Goal: Transaction & Acquisition: Purchase product/service

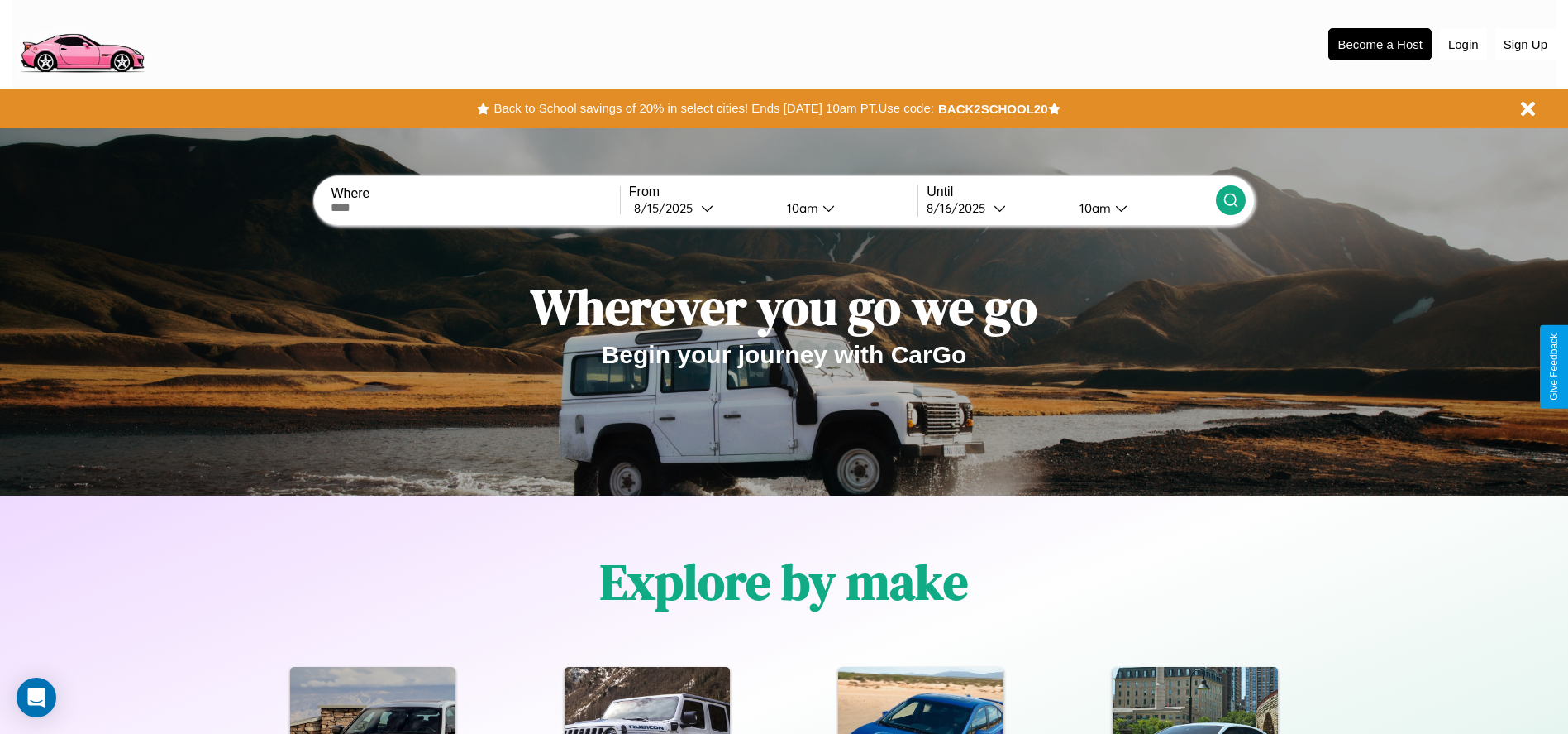
click at [475, 208] on input "text" at bounding box center [475, 207] width 288 height 13
type input "**********"
click at [701, 208] on div "[DATE]" at bounding box center [667, 207] width 67 height 16
select select "*"
select select "****"
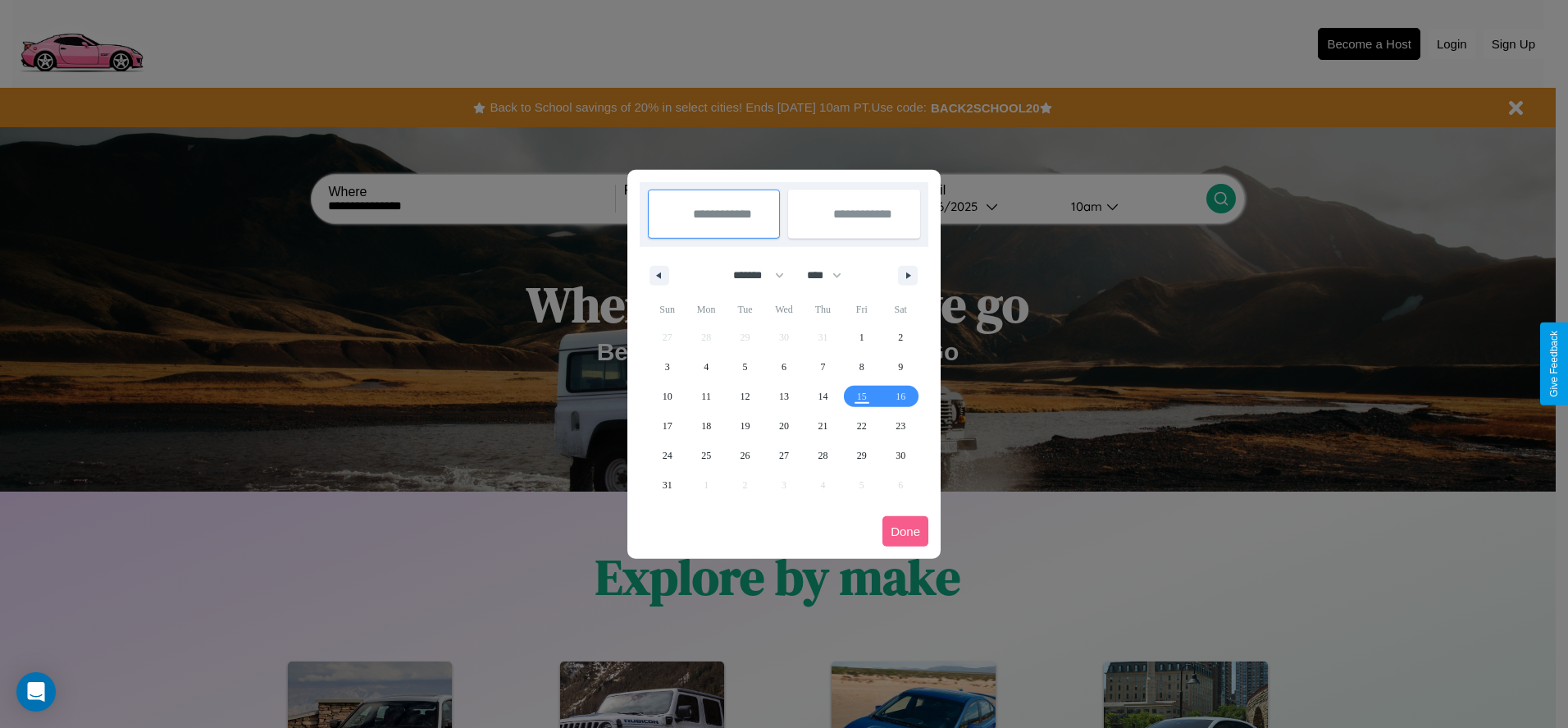
click at [751, 275] on select "******* ******** ***** ***** *** **** **** ****** ********* ******* ******** **…" at bounding box center [756, 275] width 70 height 28
select select "*"
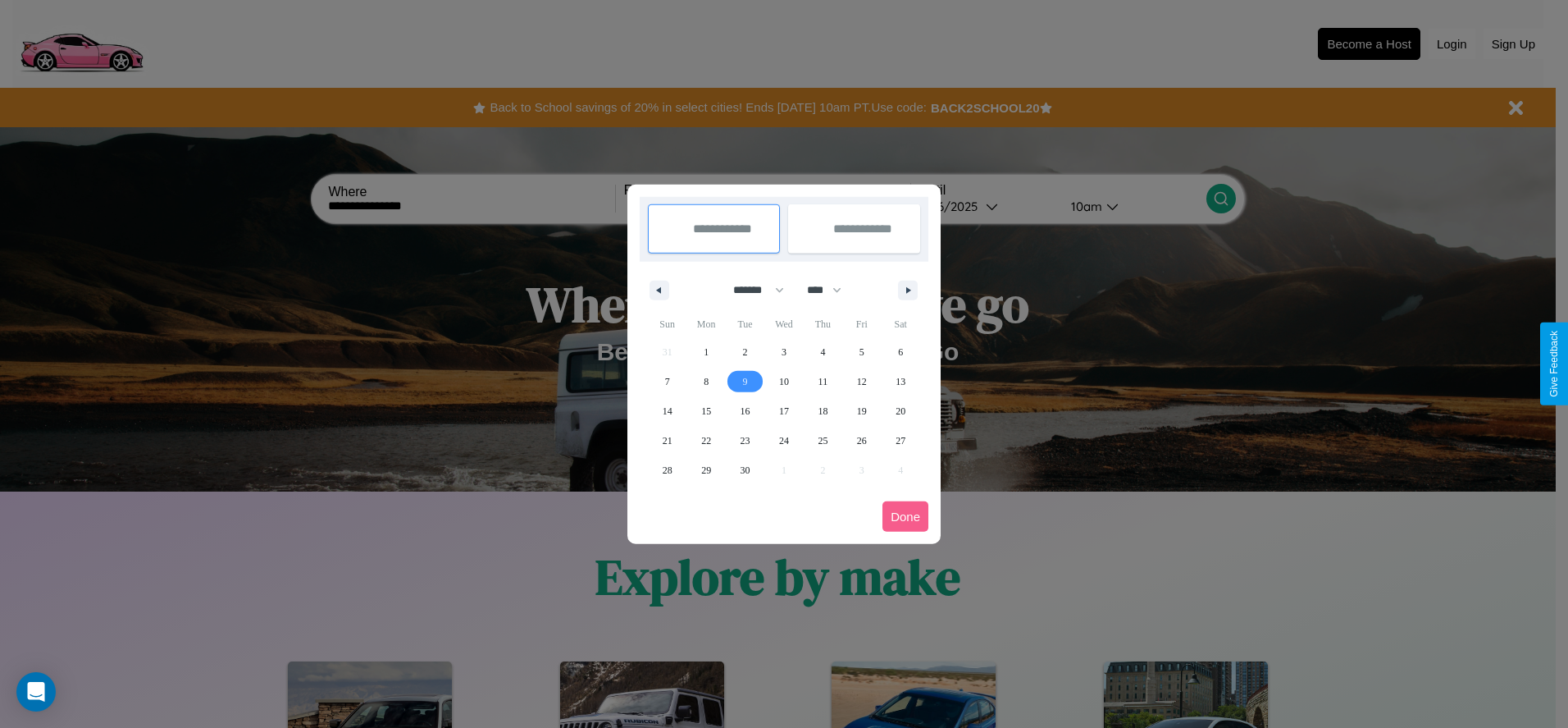
click at [745, 381] on span "9" at bounding box center [745, 381] width 5 height 29
type input "**********"
click at [745, 410] on span "16" at bounding box center [745, 411] width 10 height 29
type input "**********"
click at [906, 516] on button "Done" at bounding box center [906, 516] width 46 height 30
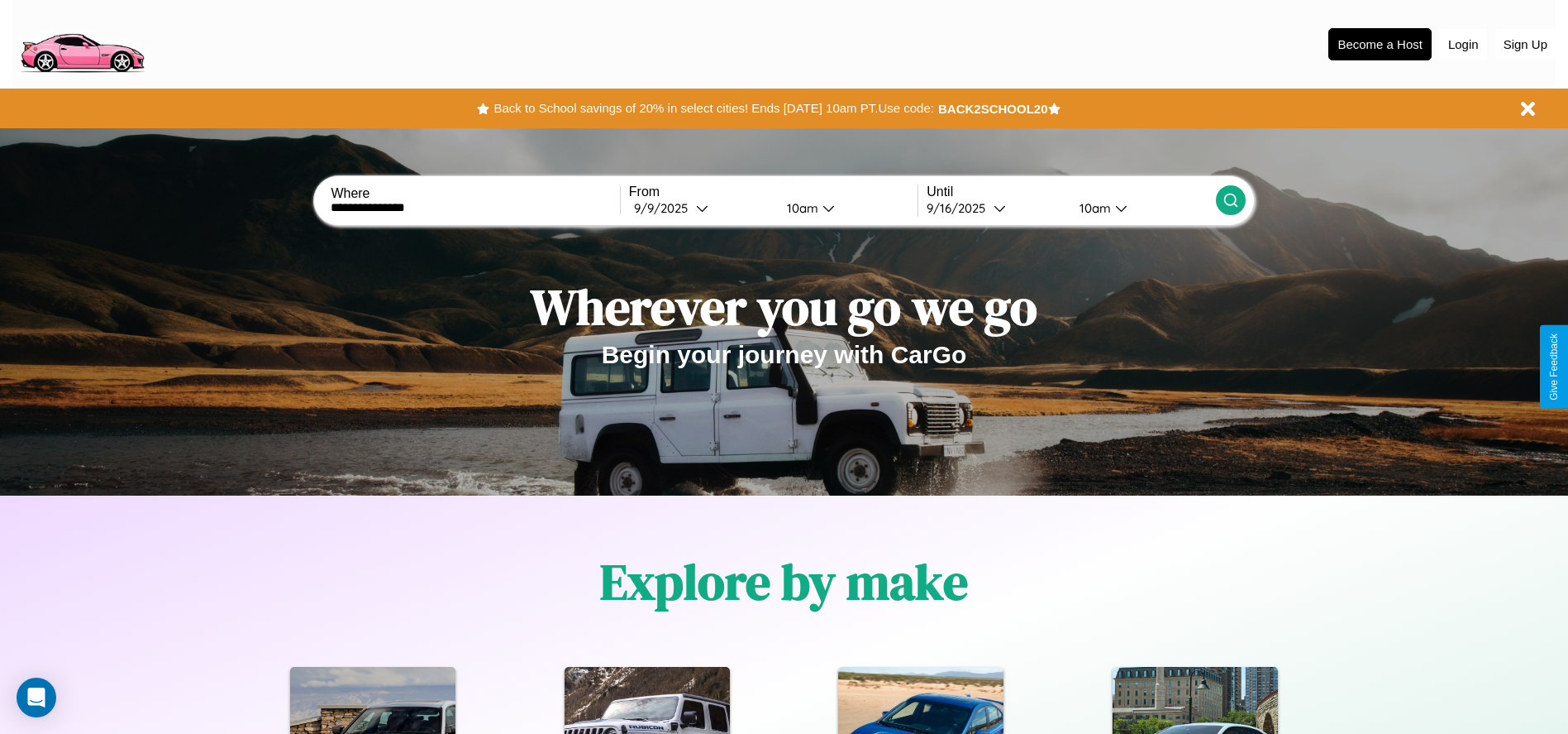
click at [1230, 200] on icon at bounding box center [1231, 201] width 17 height 17
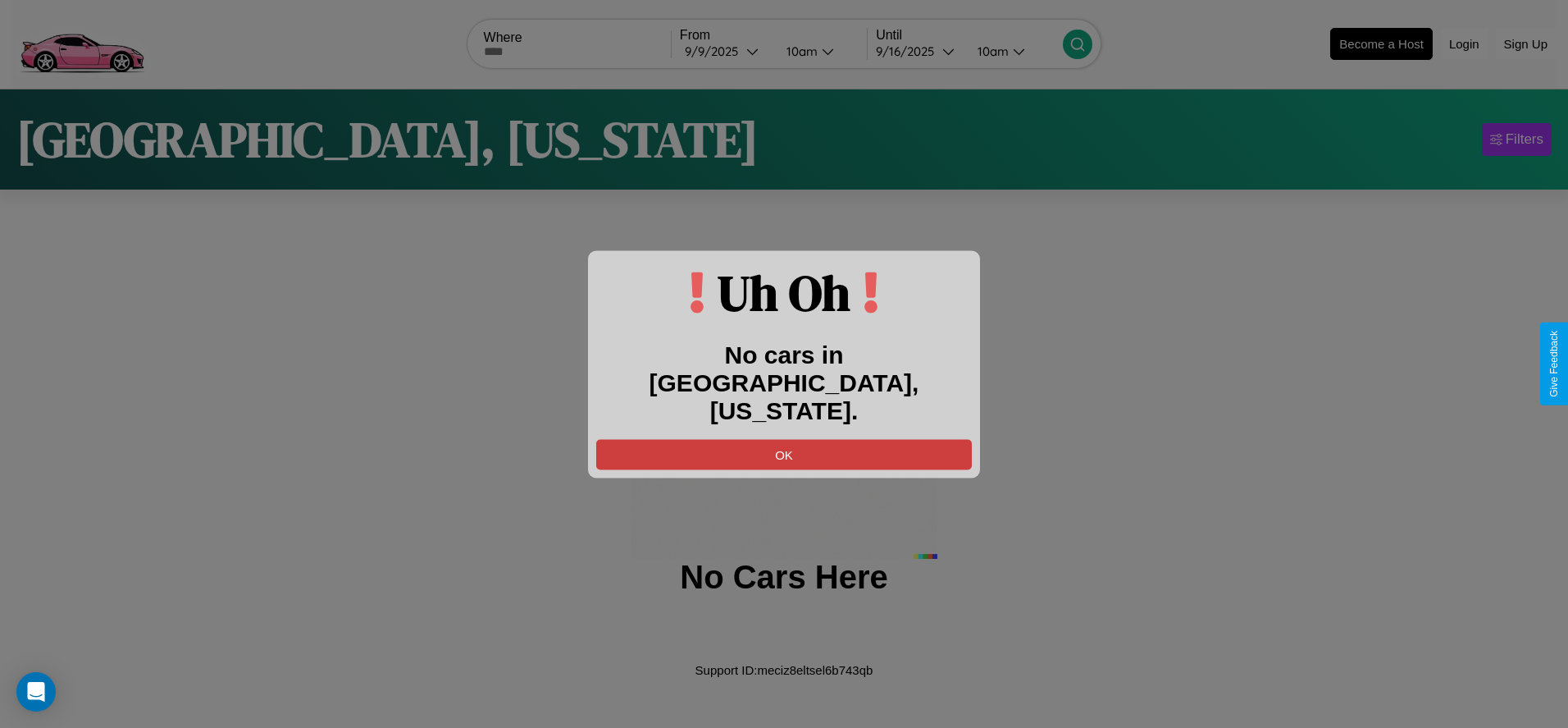
click at [784, 439] on button "OK" at bounding box center [784, 454] width 376 height 30
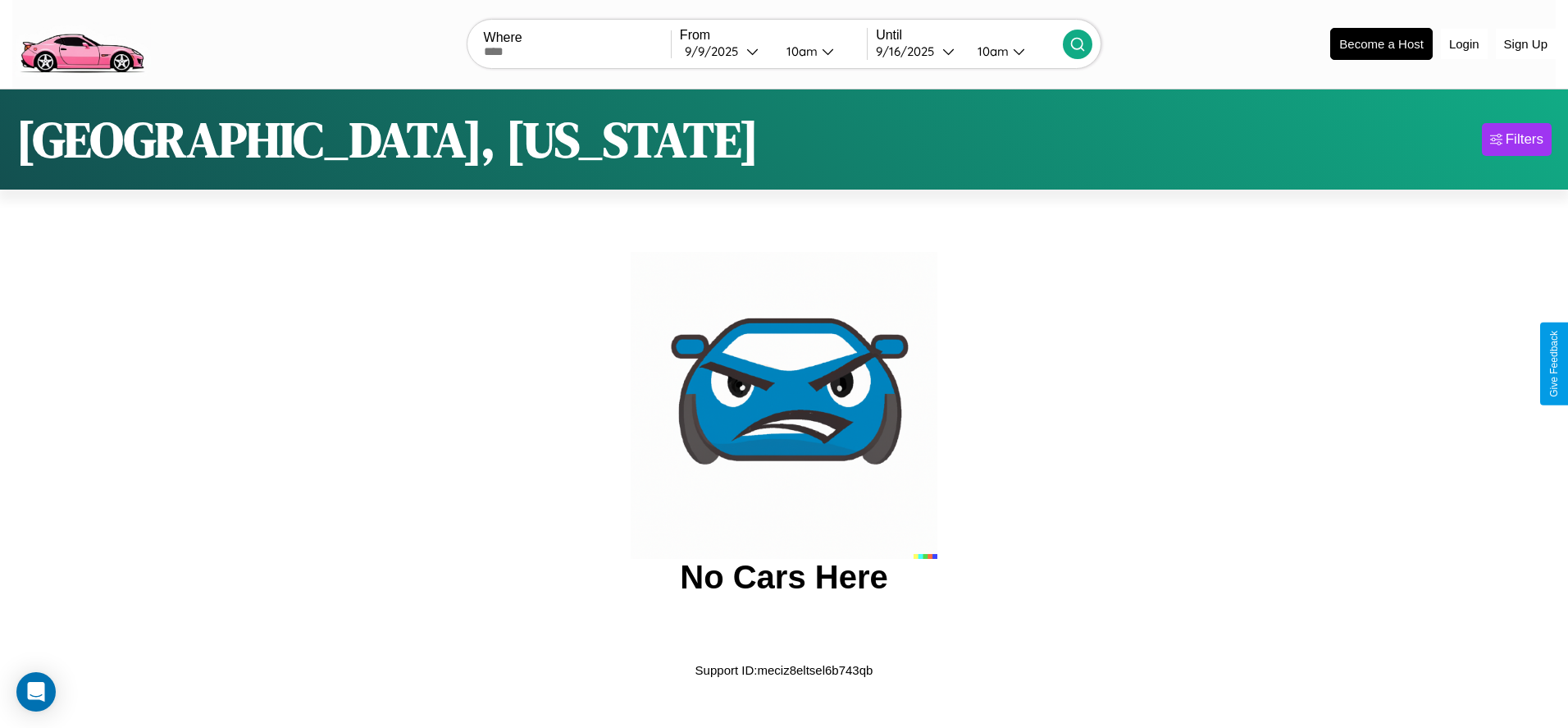
click at [82, 42] on img at bounding box center [81, 42] width 138 height 69
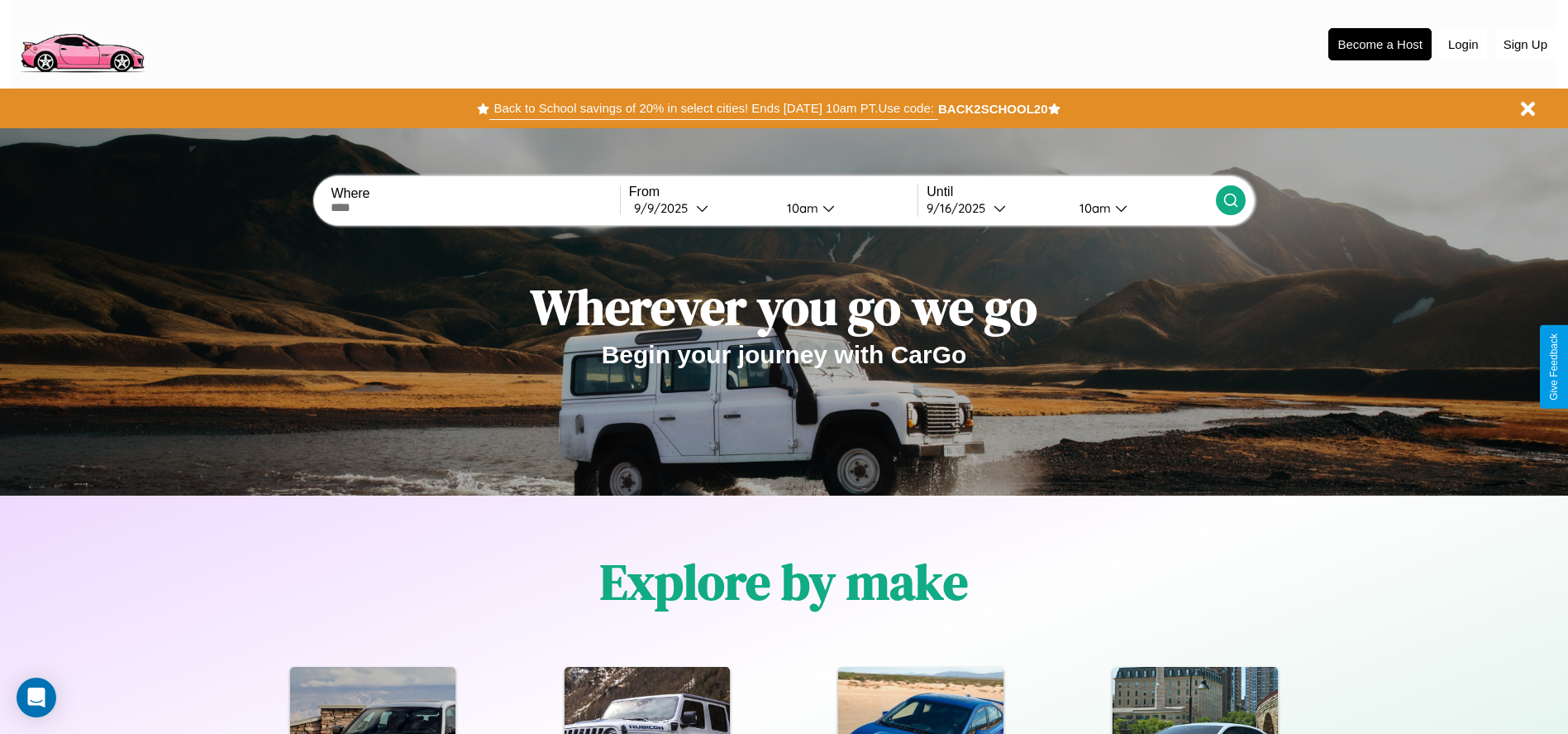
click at [713, 108] on button "Back to School savings of 20% in select cities! Ends [DATE] 10am PT. Use code:" at bounding box center [713, 108] width 448 height 23
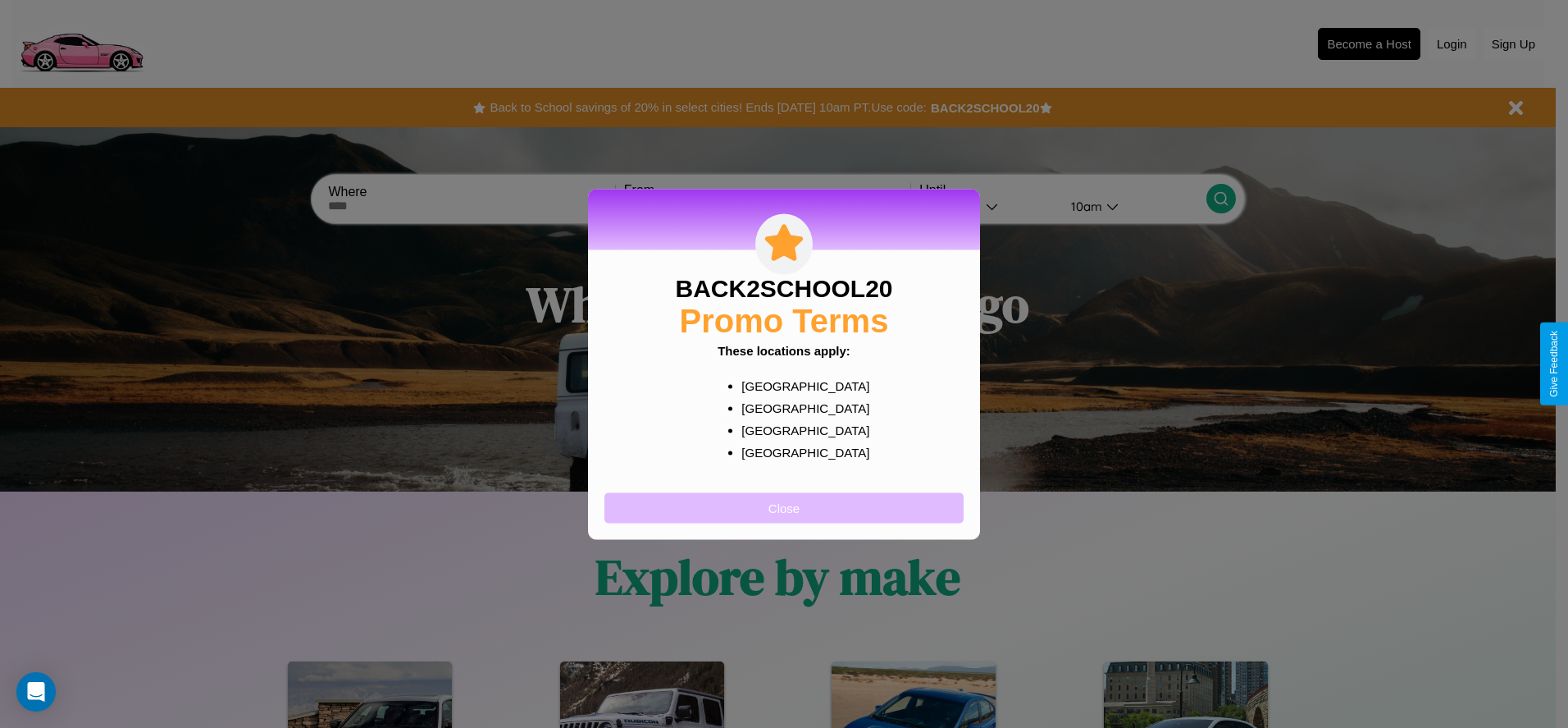
click at [784, 507] on button "Close" at bounding box center [784, 507] width 359 height 30
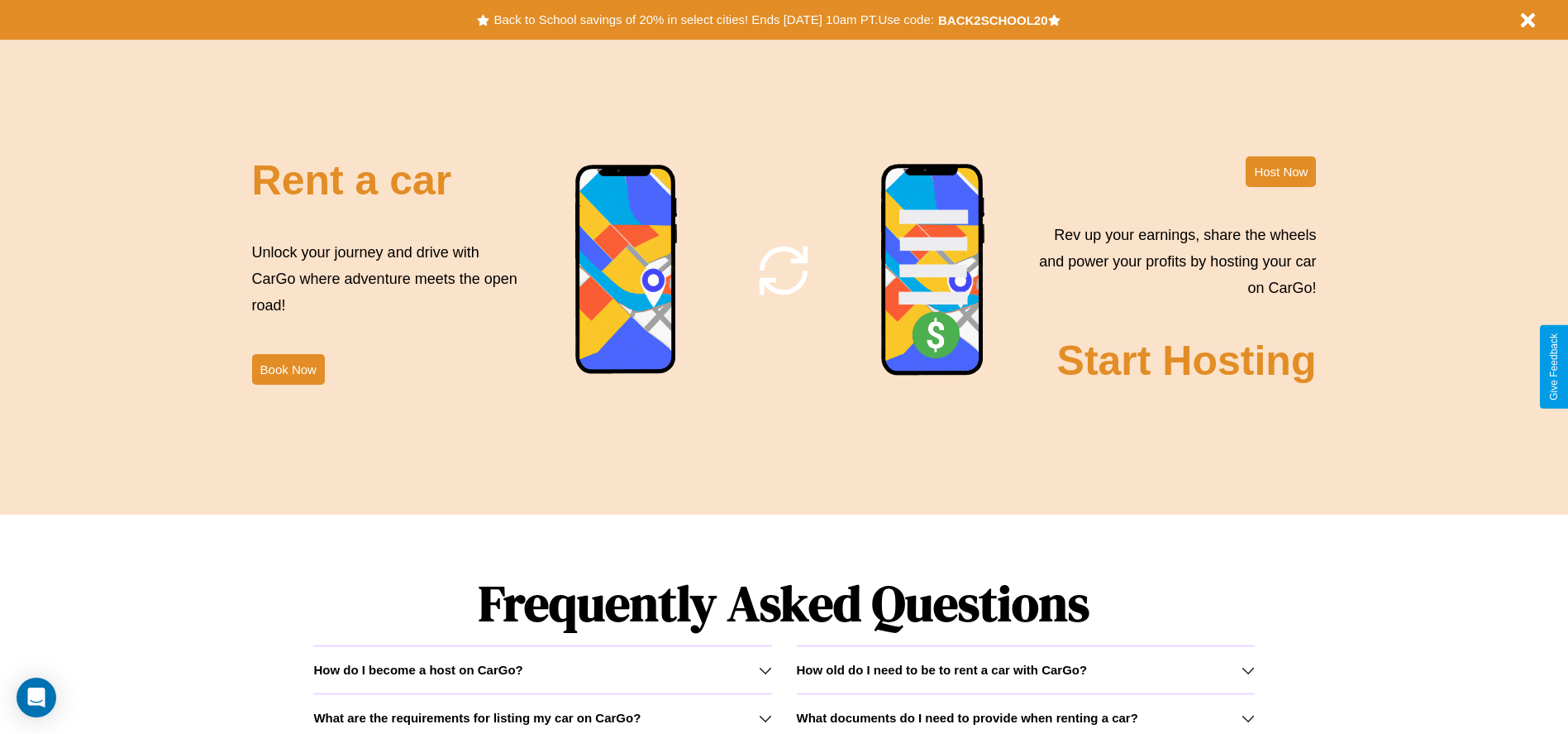
scroll to position [2000, 0]
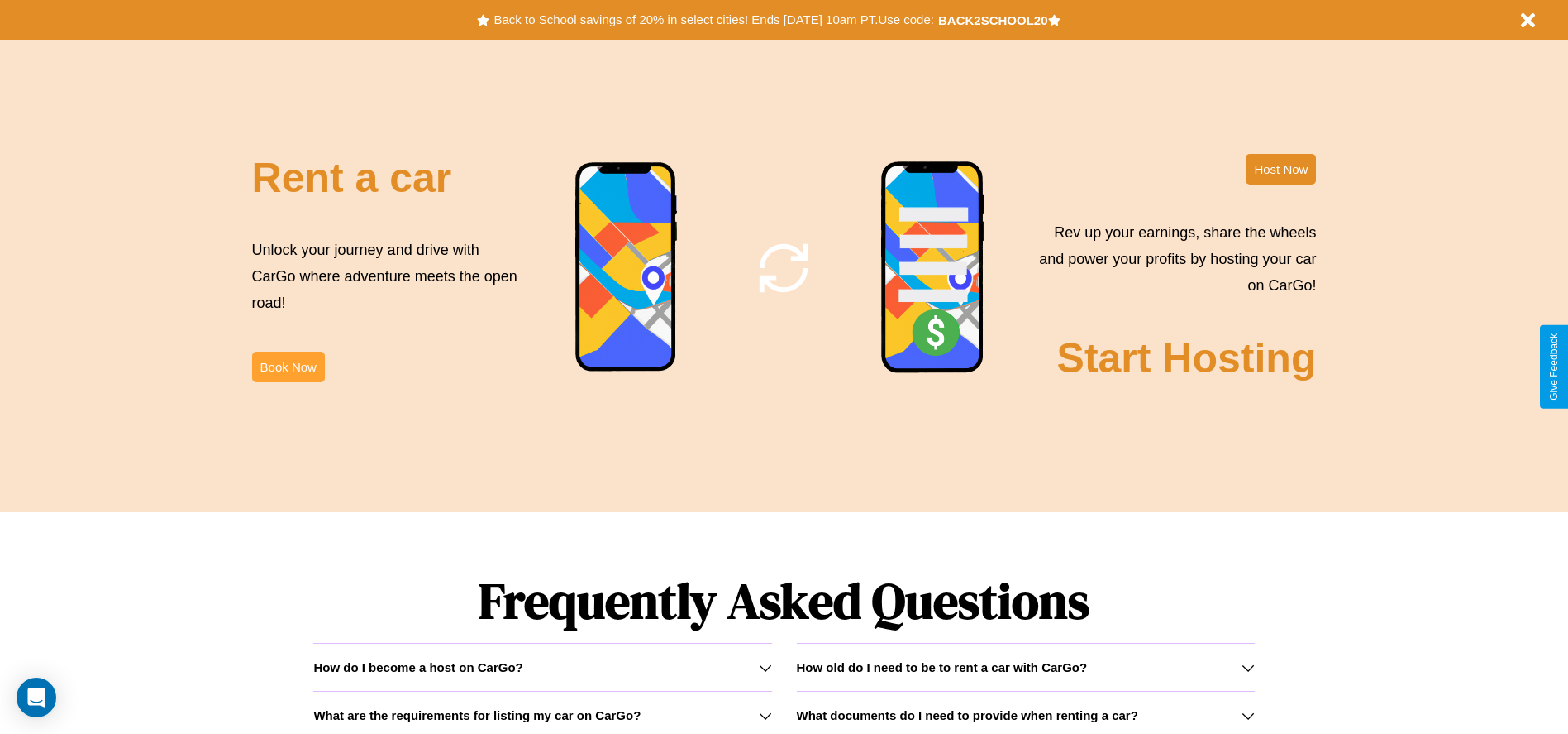
click at [287, 366] on button "Book Now" at bounding box center [288, 366] width 73 height 31
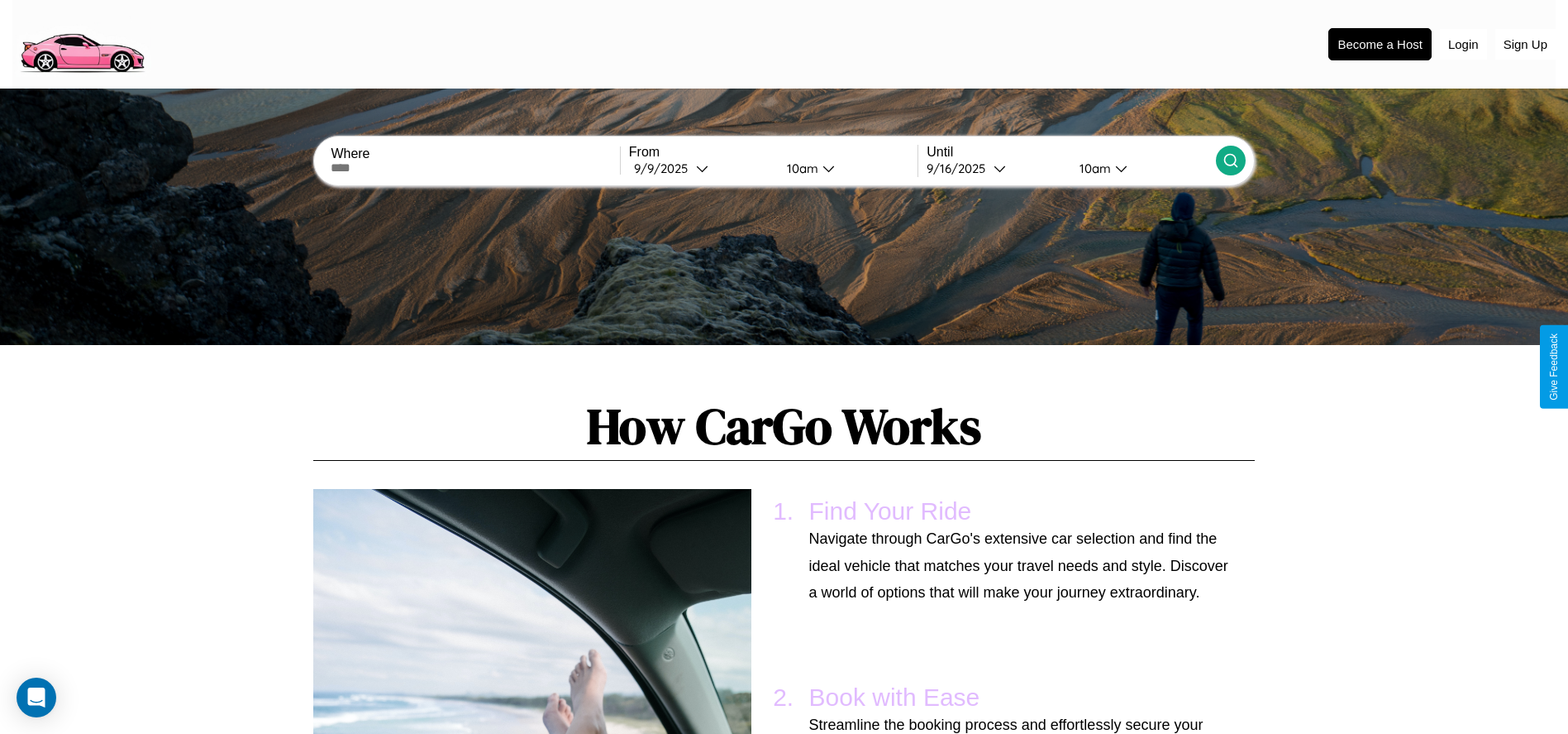
click at [475, 168] on input "text" at bounding box center [475, 167] width 288 height 13
type input "**********"
click at [701, 168] on polyline at bounding box center [702, 168] width 11 height 5
select select "*"
select select "****"
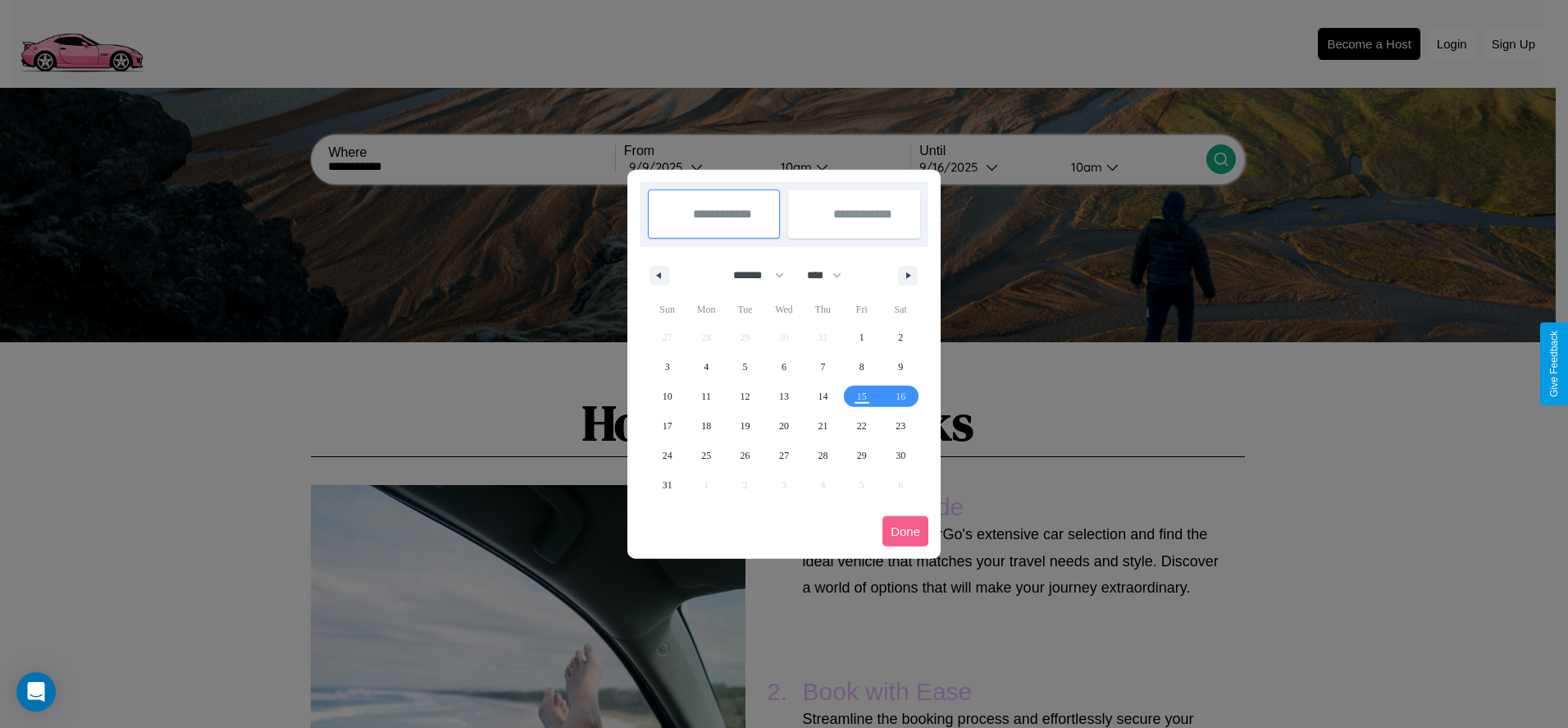
drag, startPoint x: 751, startPoint y: 275, endPoint x: 784, endPoint y: 329, distance: 63.3
click at [751, 275] on select "******* ******** ***** ***** *** **** **** ****** ********* ******* ******** **…" at bounding box center [756, 275] width 70 height 28
select select "*"
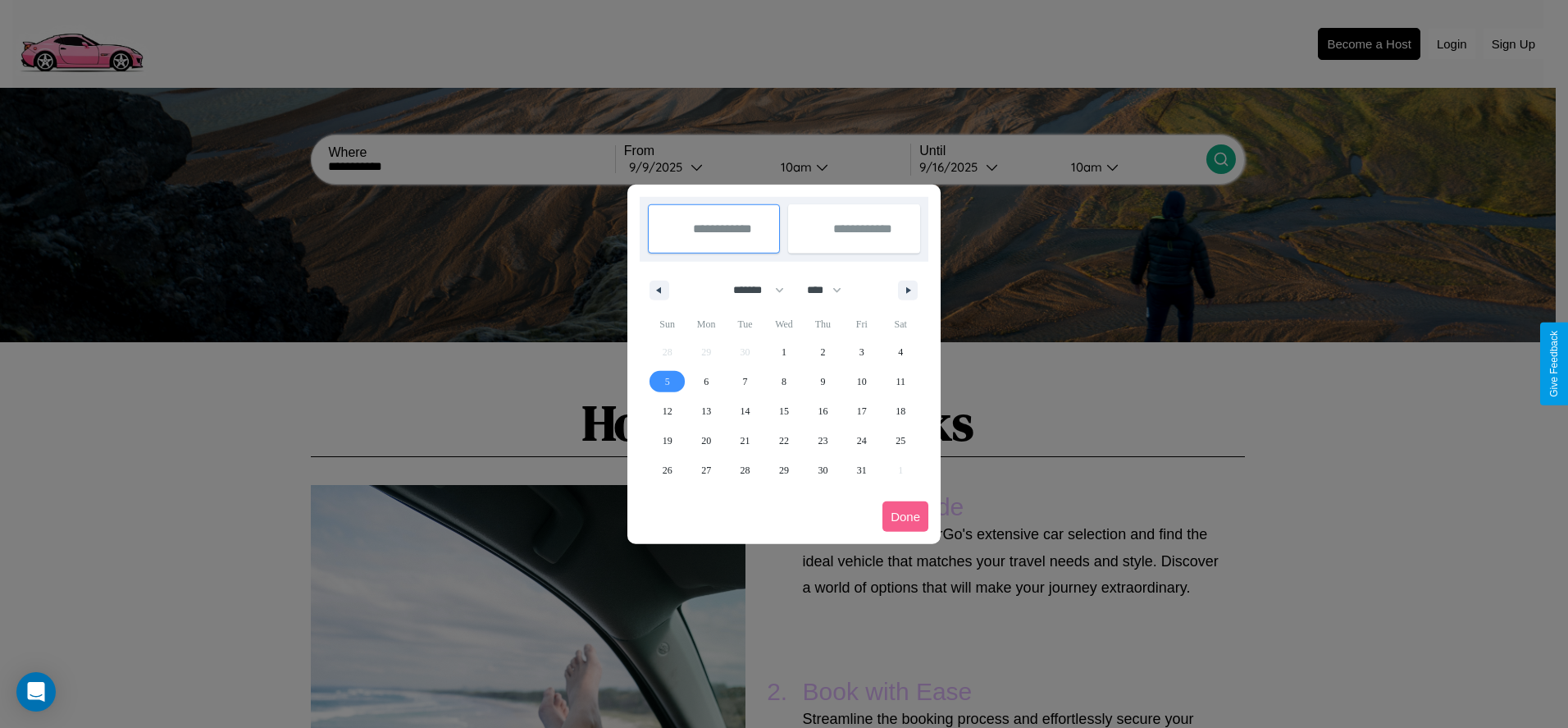
click at [667, 381] on span "5" at bounding box center [668, 381] width 5 height 29
type input "**********"
click at [823, 381] on span "9" at bounding box center [823, 381] width 5 height 29
type input "**********"
click at [906, 516] on button "Done" at bounding box center [906, 516] width 46 height 30
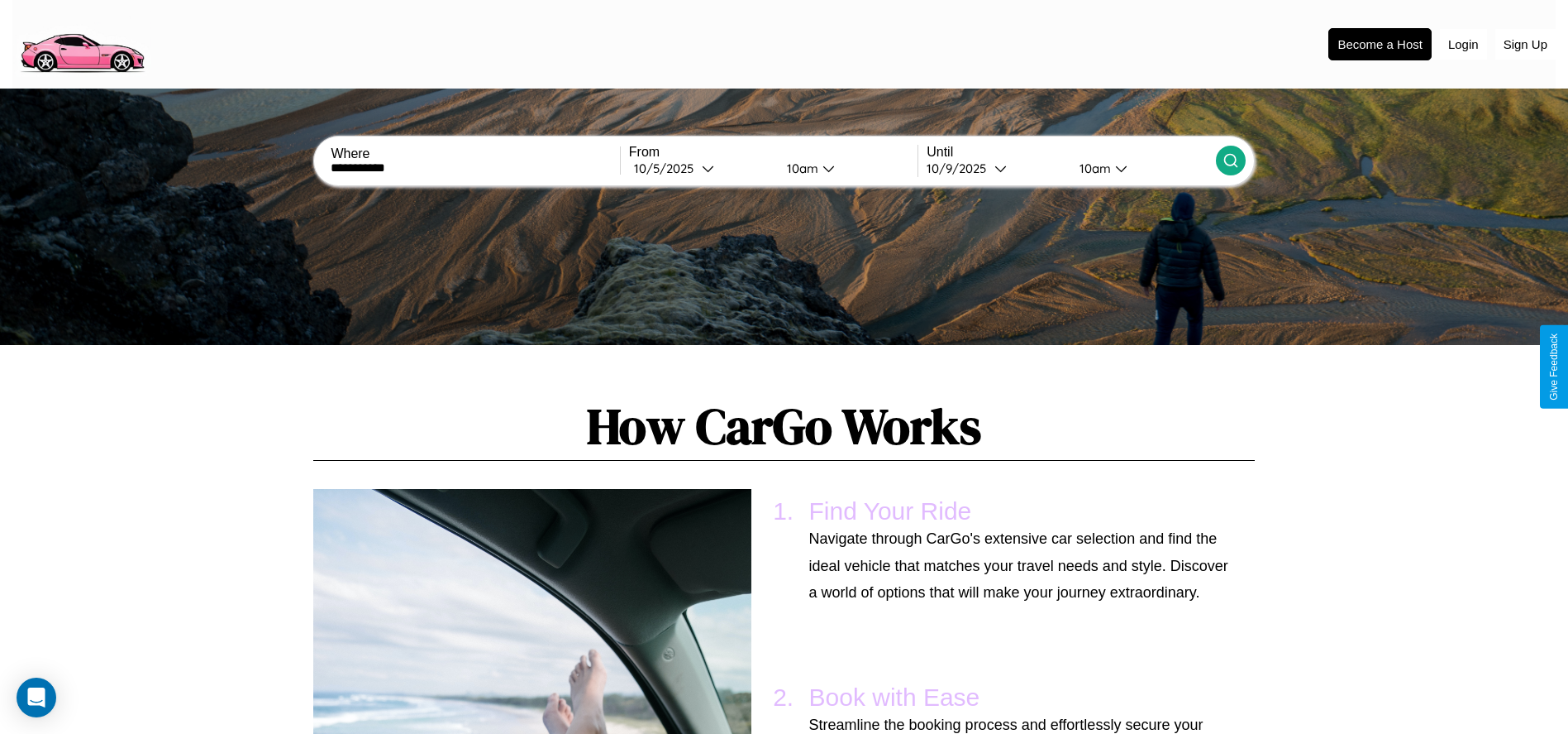
click at [1230, 161] on icon at bounding box center [1231, 161] width 17 height 17
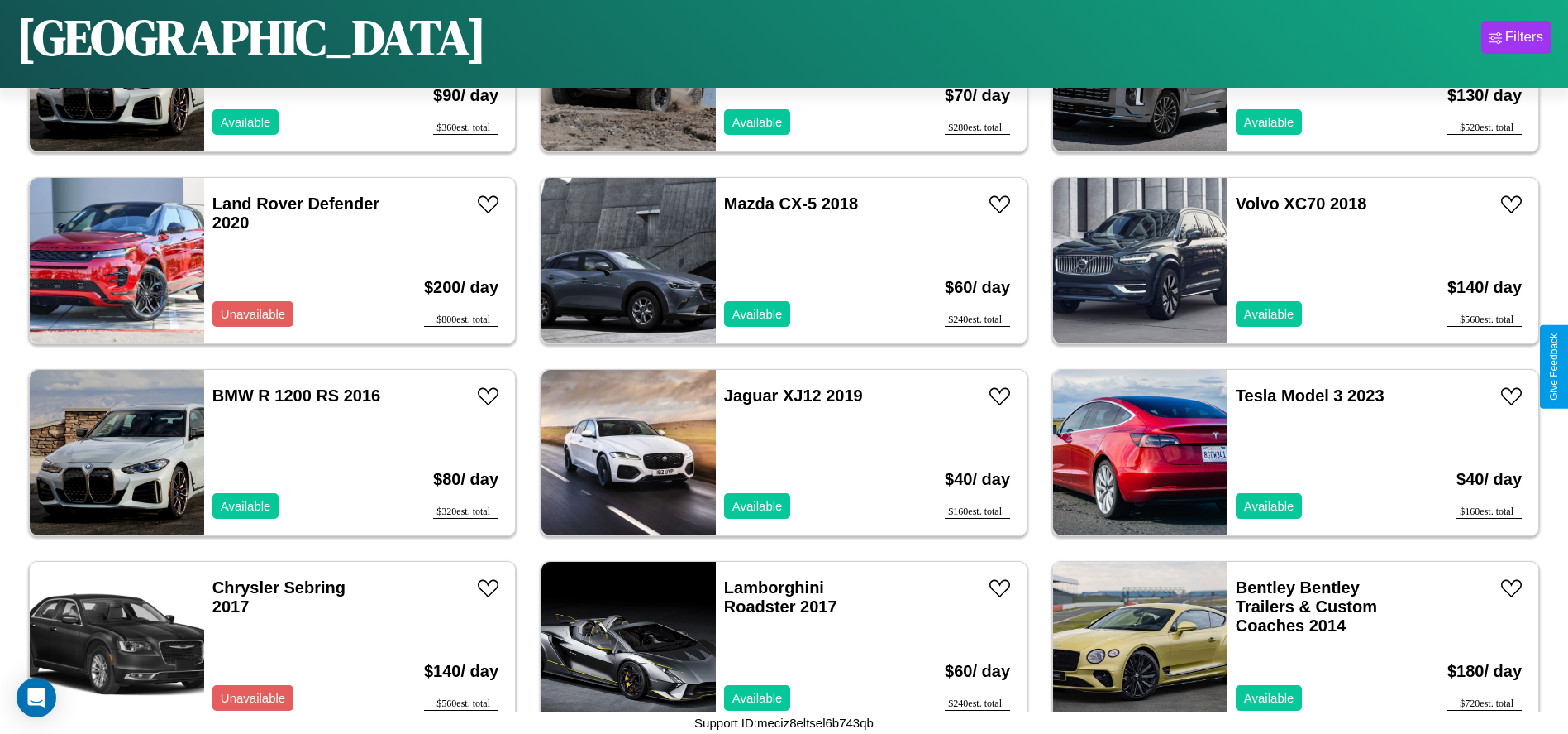
scroll to position [8427, 0]
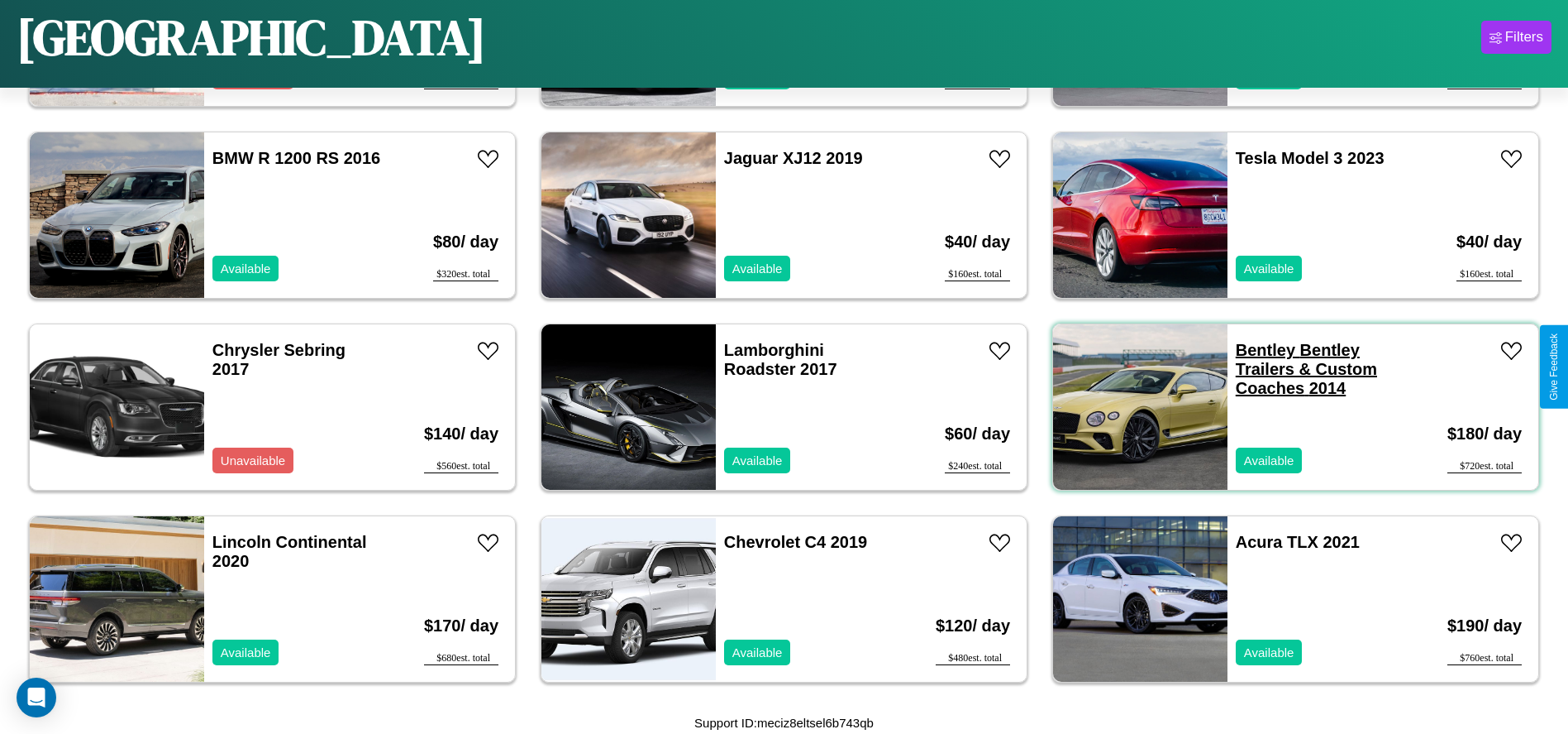
click at [1255, 349] on link "Bentley Bentley Trailers & Custom Coaches 2014" at bounding box center [1306, 369] width 141 height 56
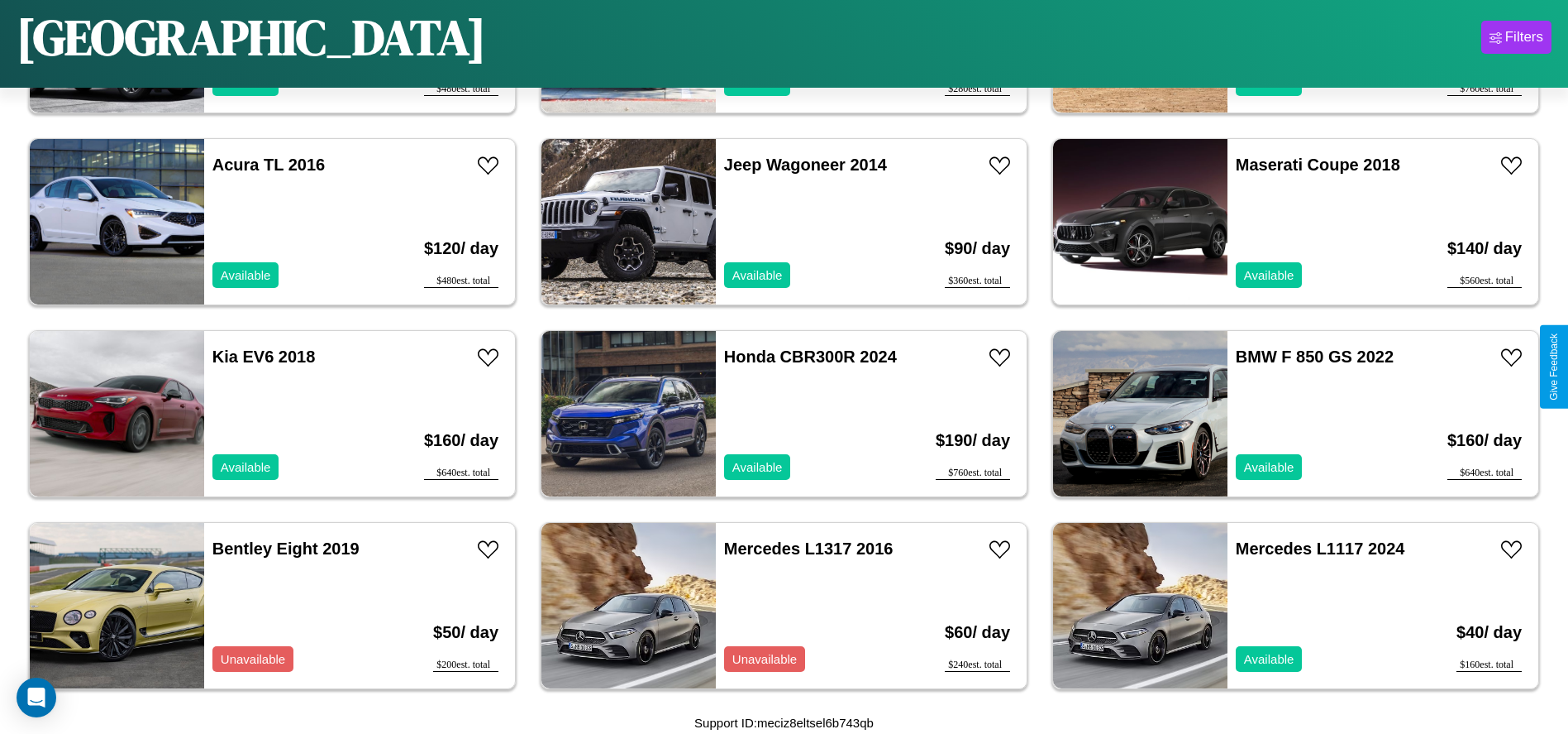
scroll to position [2103, 0]
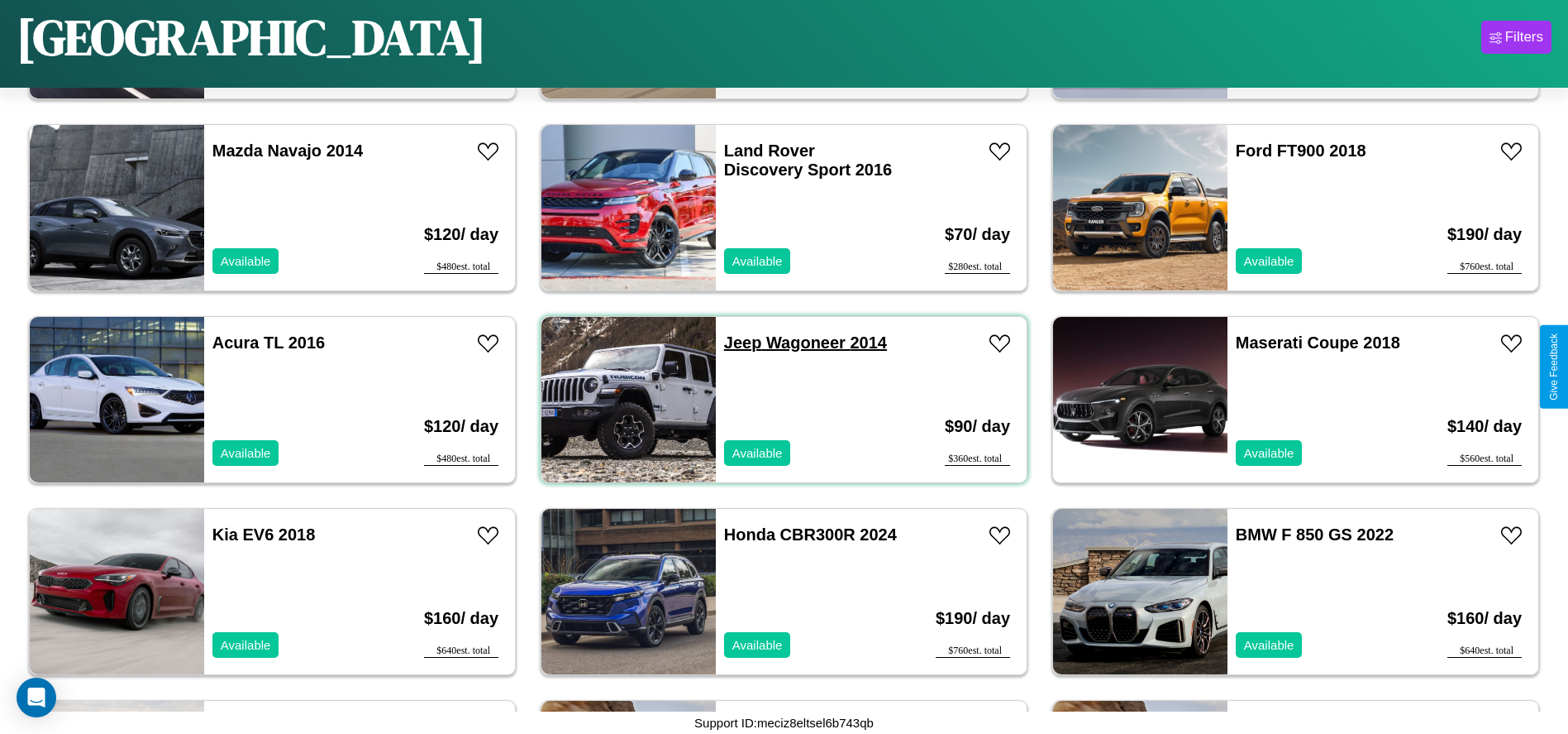
click at [736, 342] on link "Jeep Wagoneer 2014" at bounding box center [806, 343] width 163 height 18
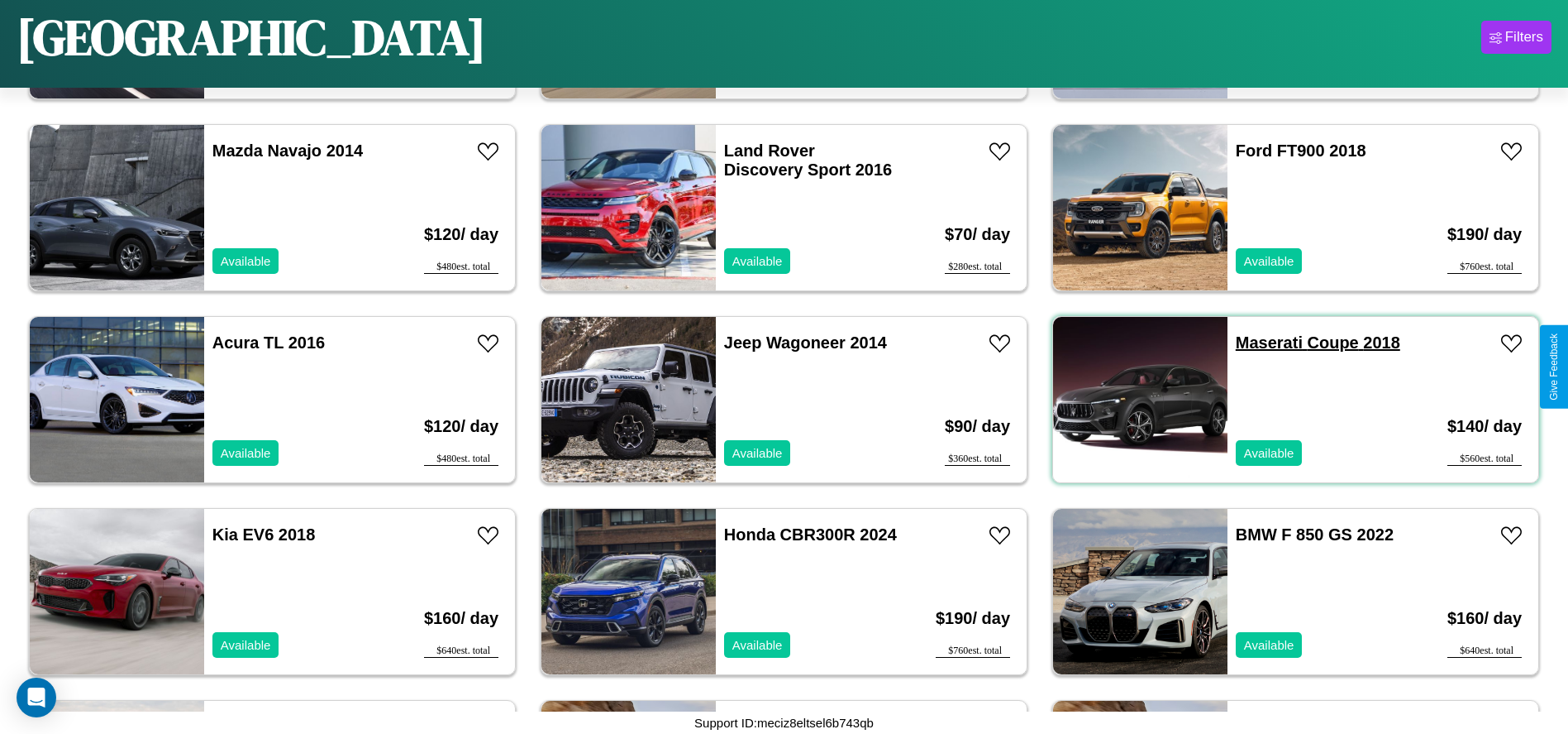
click at [1258, 342] on link "Maserati Coupe 2018" at bounding box center [1318, 343] width 164 height 18
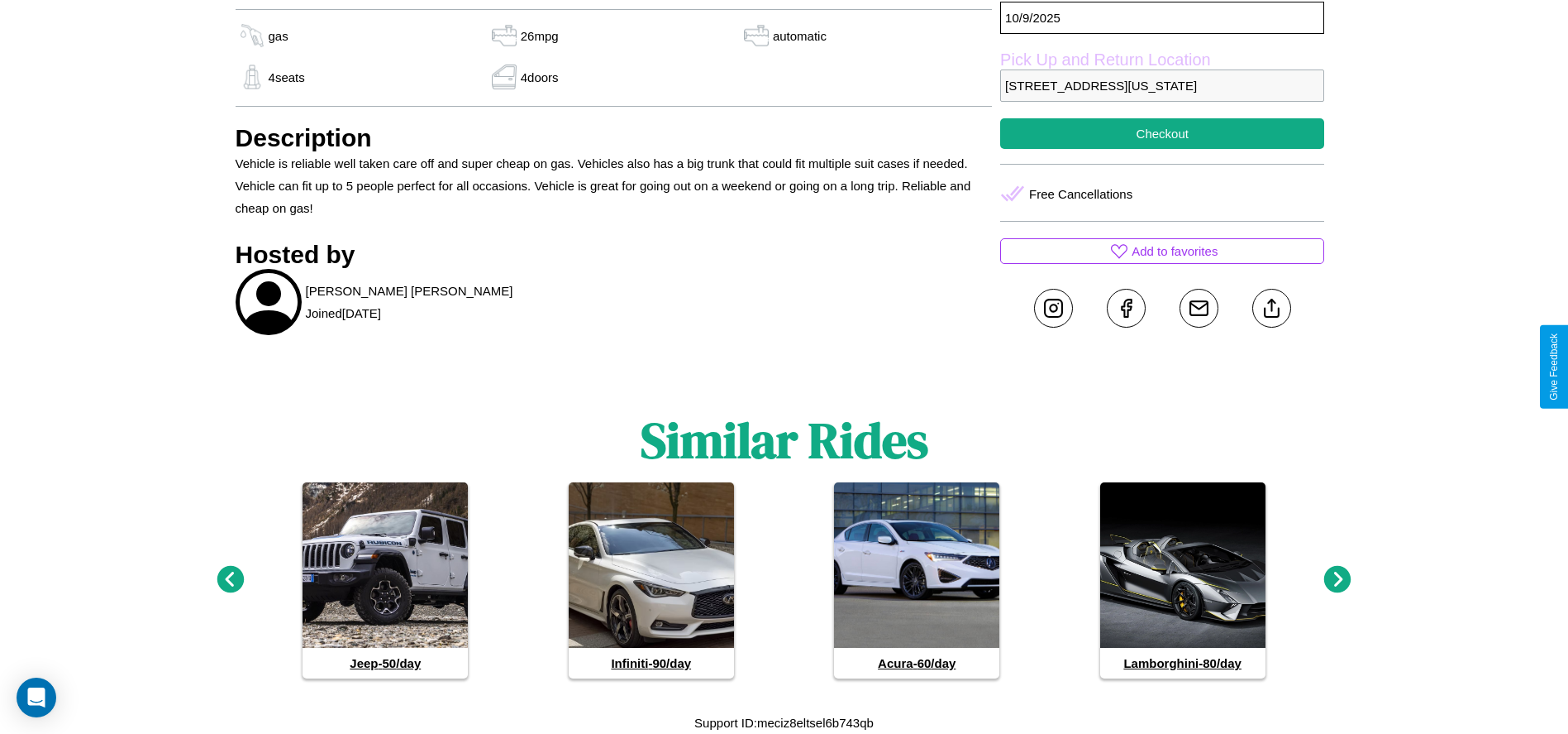
scroll to position [785, 0]
click at [230, 580] on icon at bounding box center [230, 580] width 28 height 28
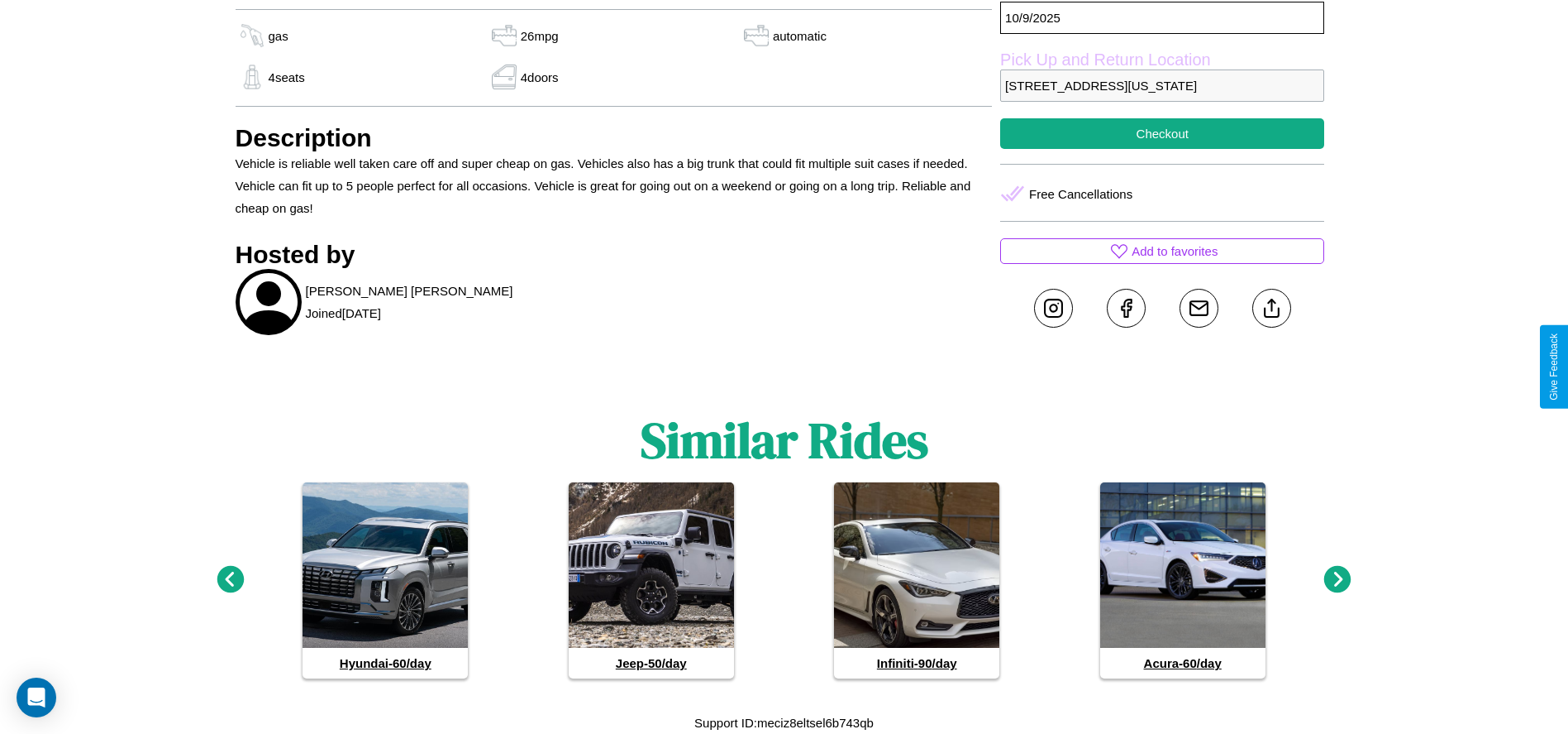
click at [1337, 580] on icon at bounding box center [1338, 580] width 28 height 28
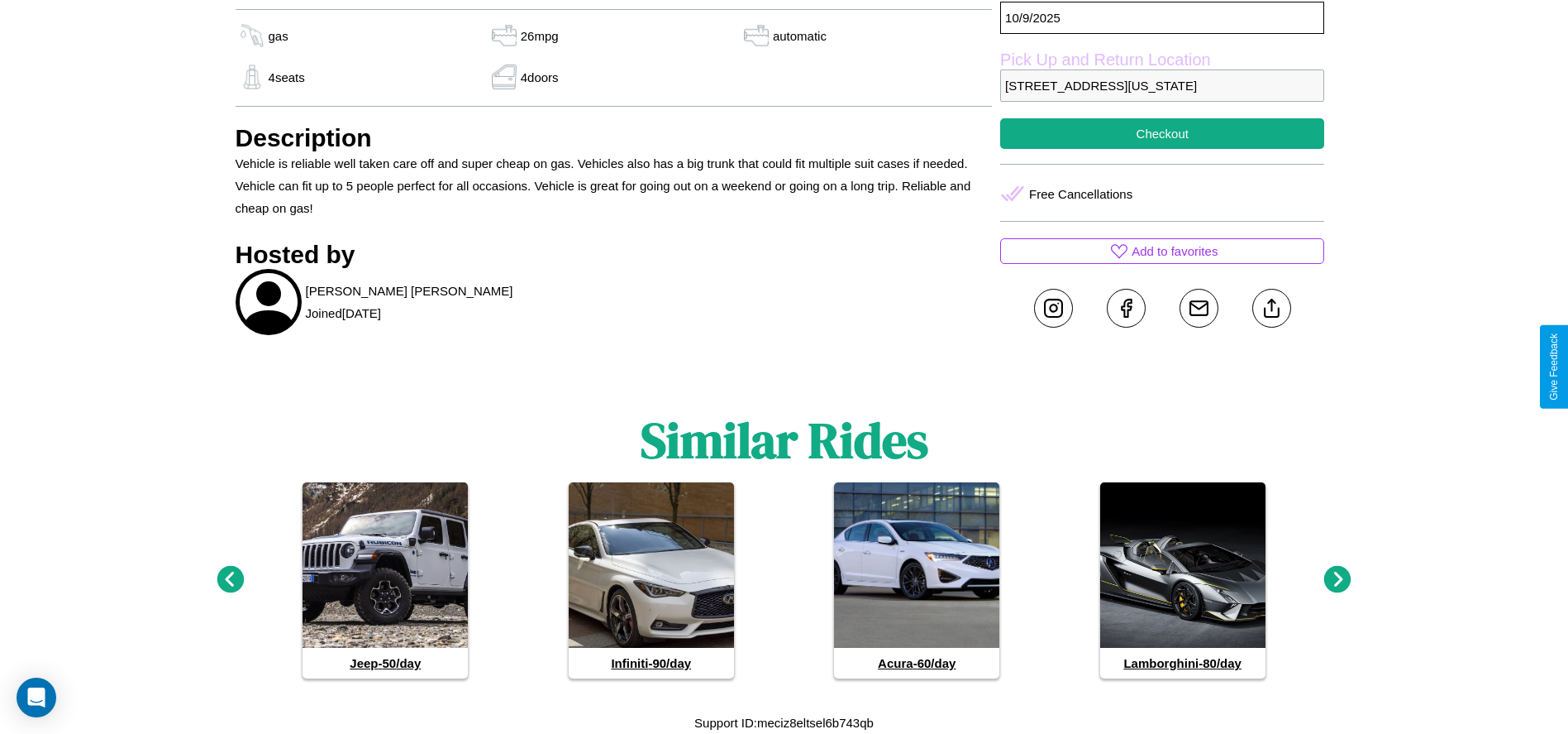
click at [1337, 580] on icon at bounding box center [1338, 580] width 28 height 28
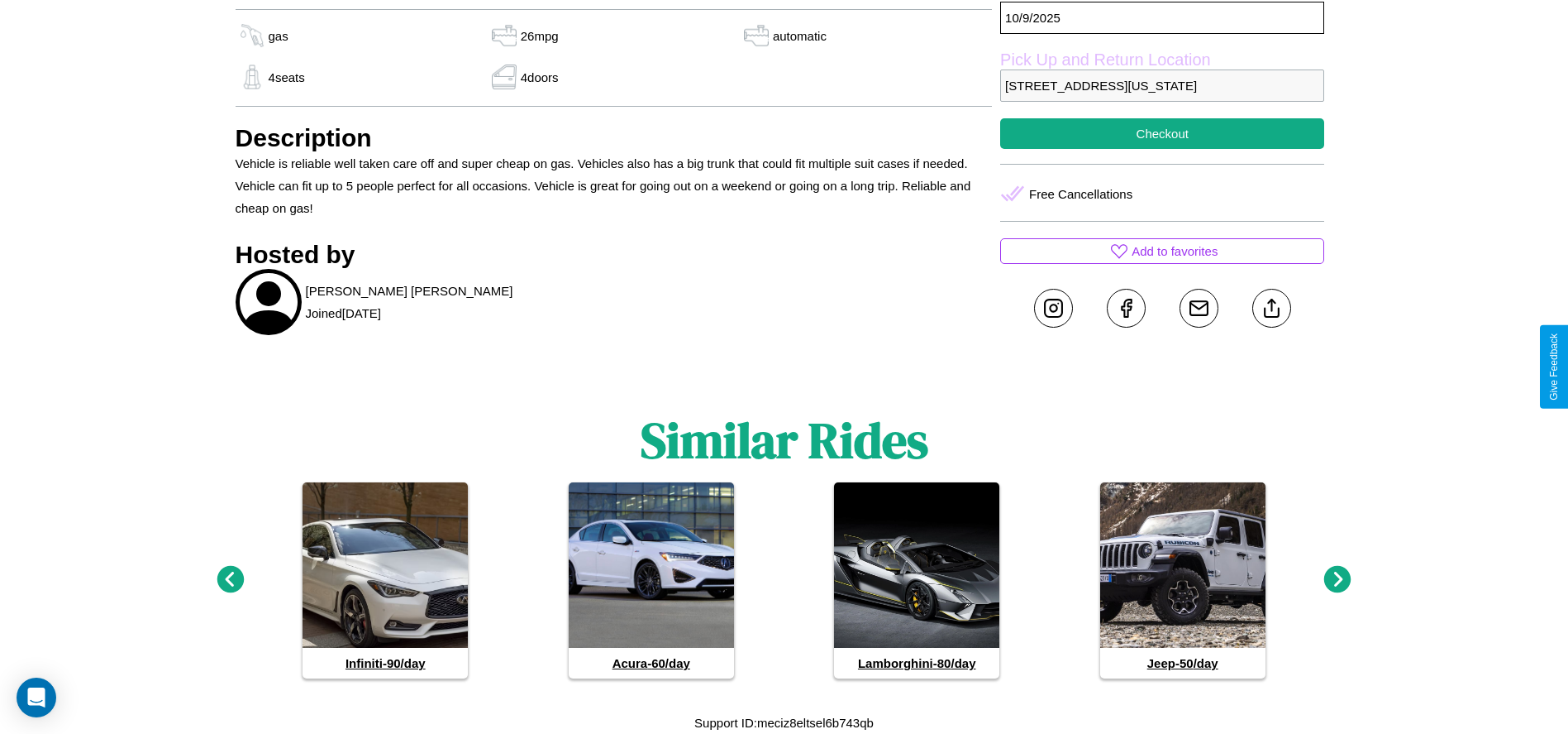
click at [1337, 580] on icon at bounding box center [1338, 580] width 28 height 28
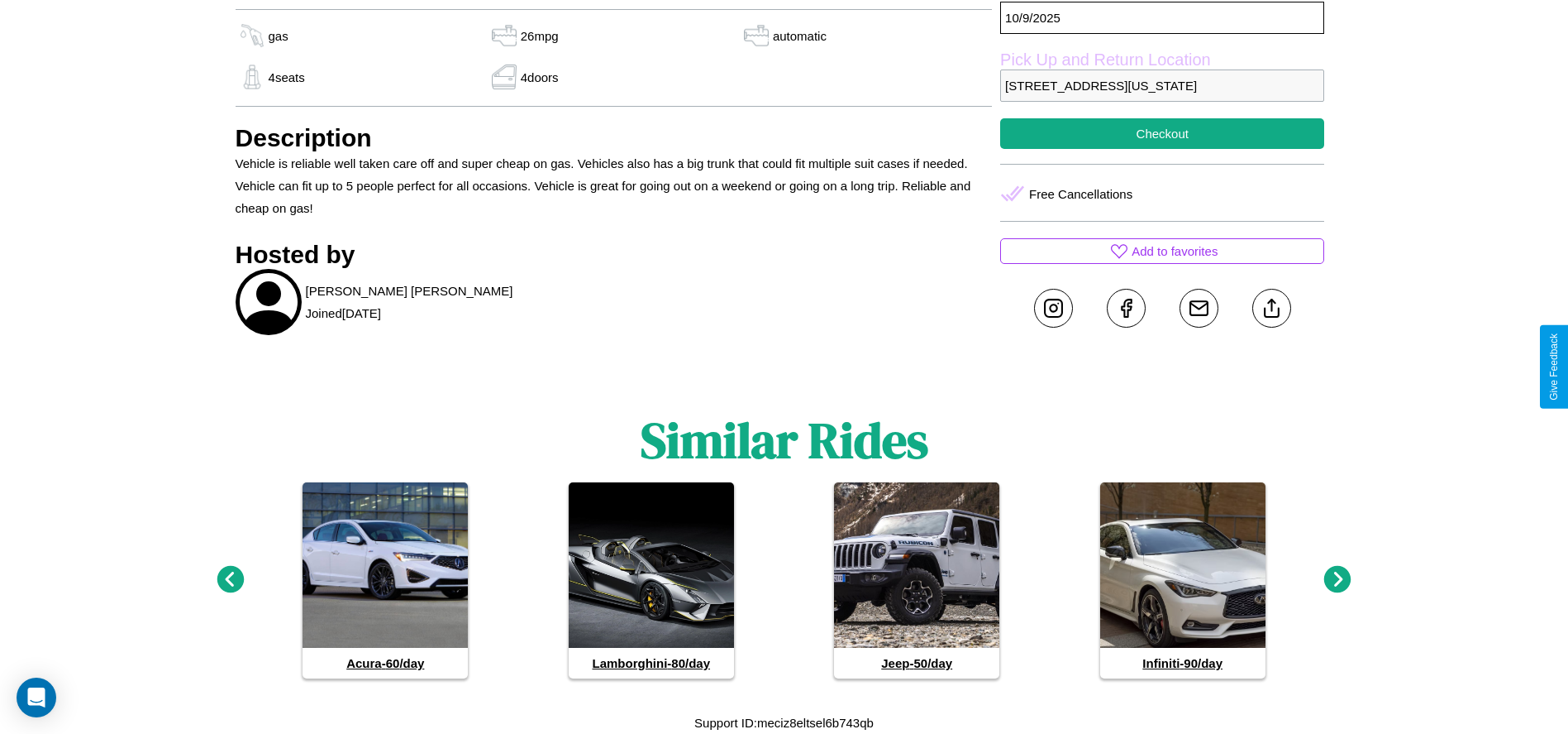
click at [1337, 580] on icon at bounding box center [1338, 580] width 28 height 28
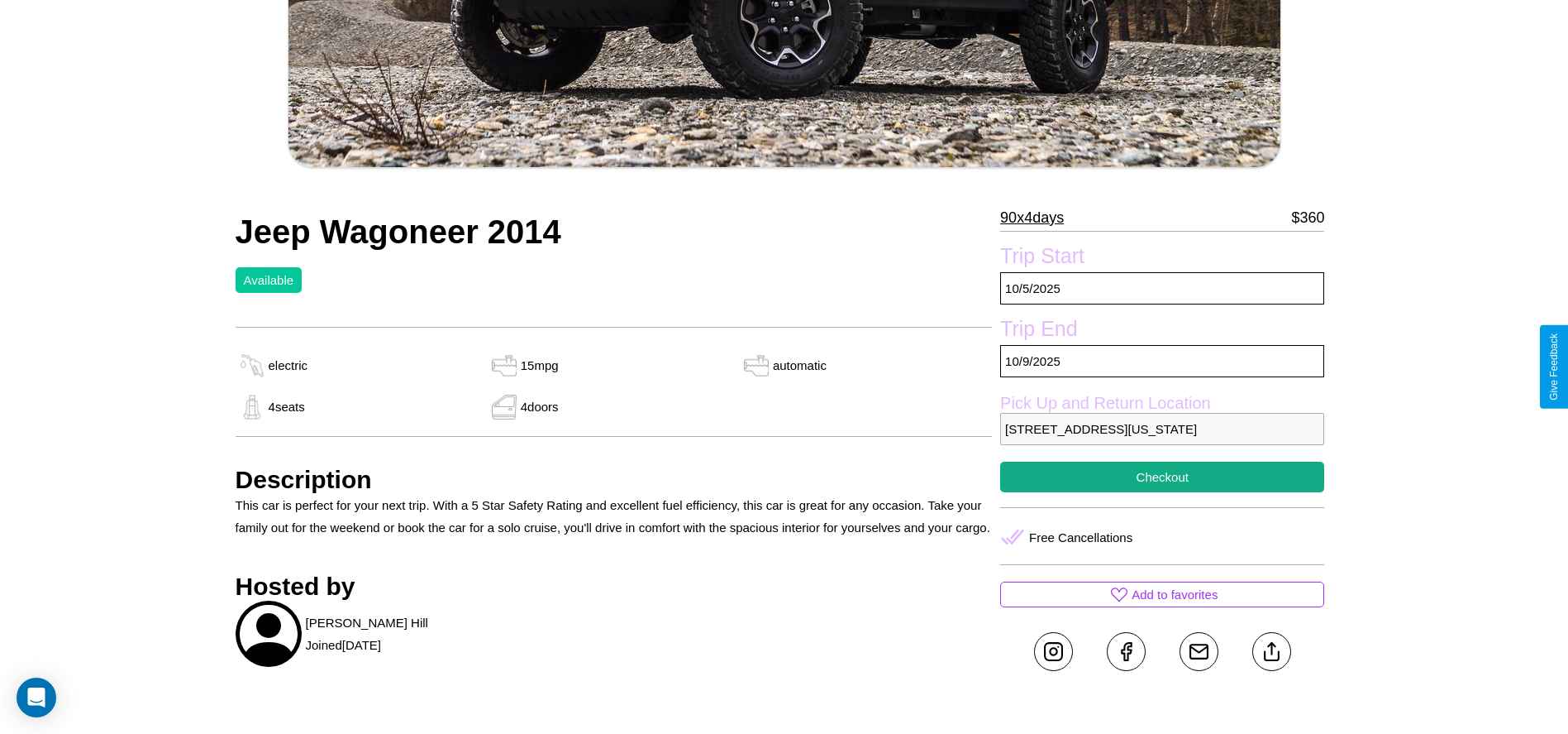
scroll to position [549, 0]
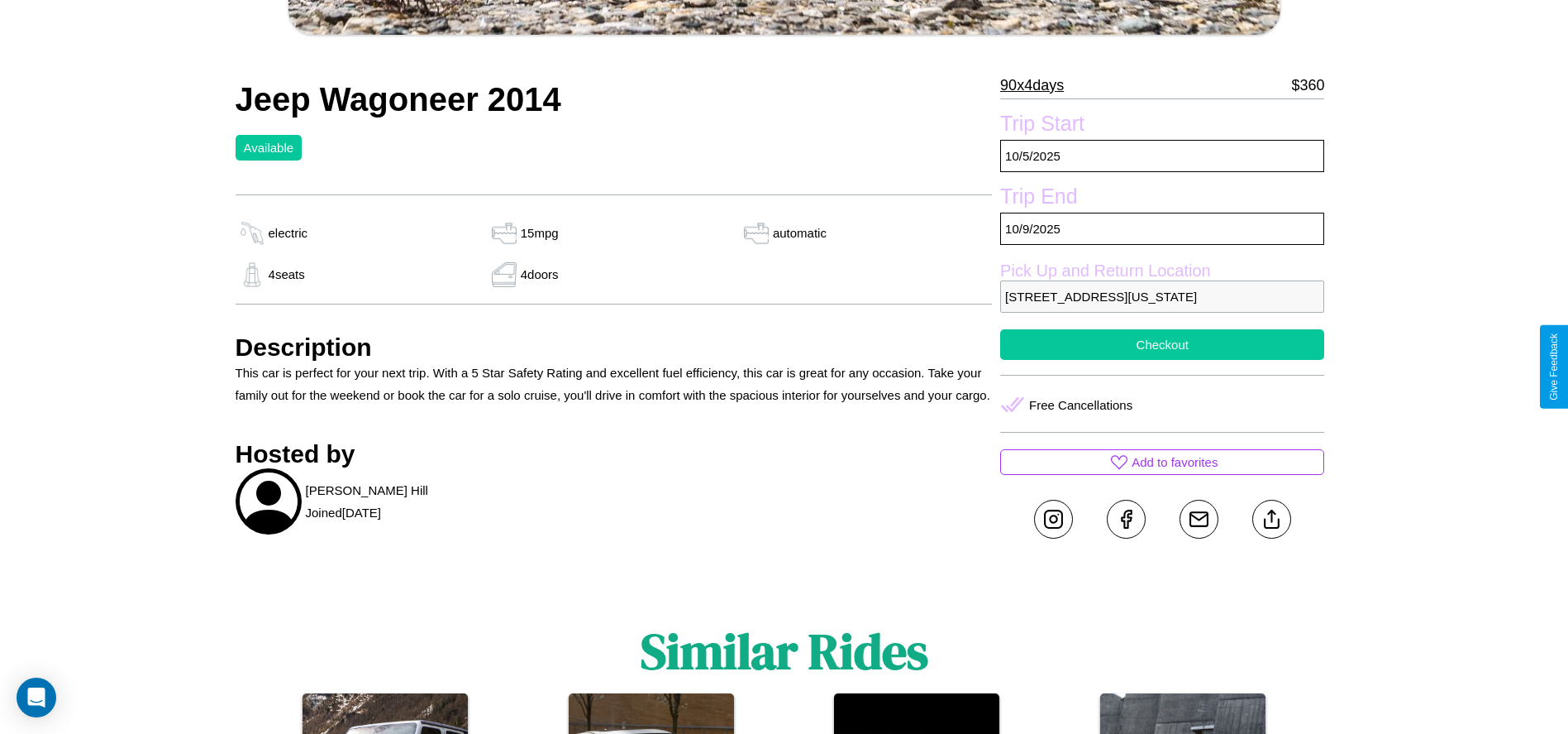
click at [1162, 360] on button "Checkout" at bounding box center [1161, 344] width 324 height 31
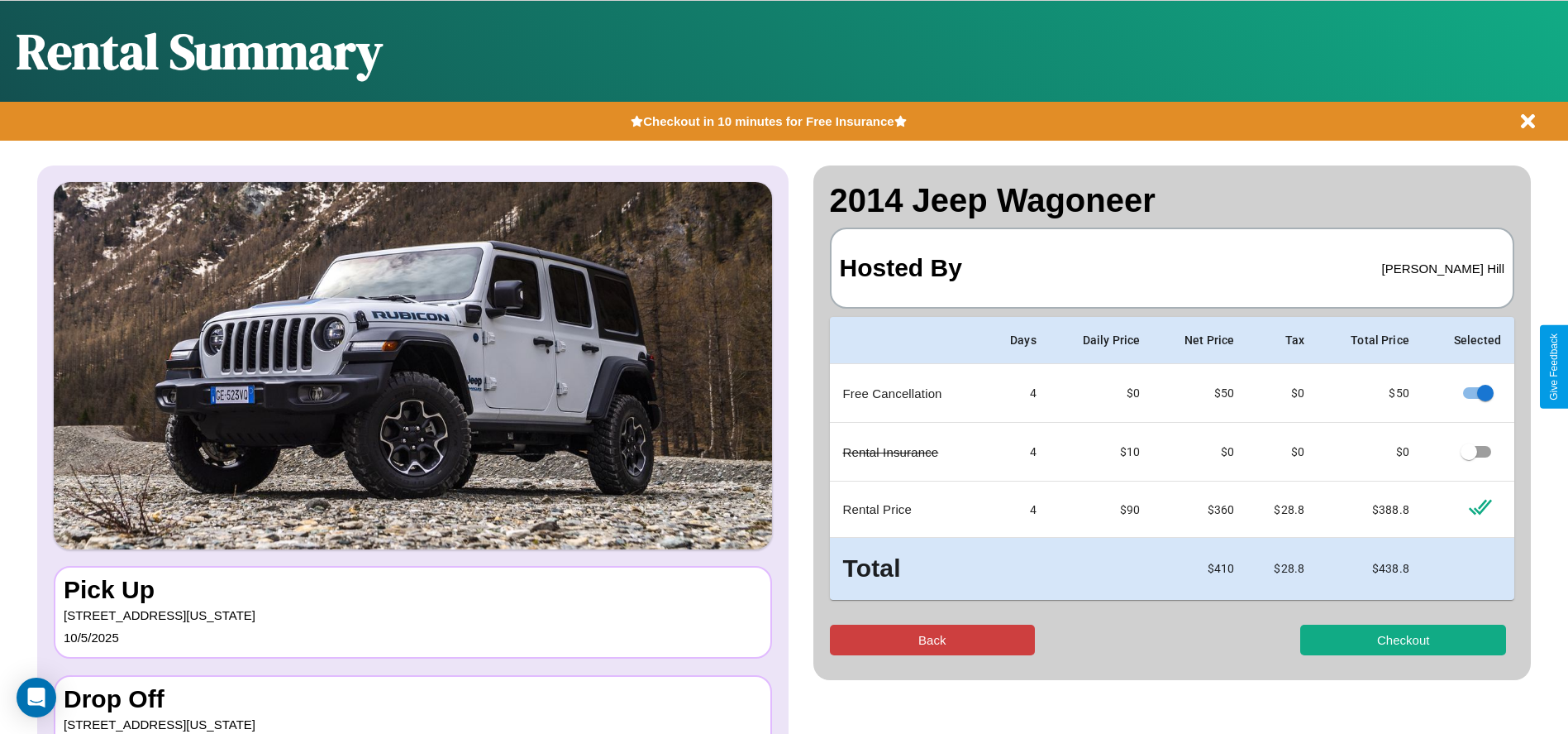
click at [931, 640] on button "Back" at bounding box center [932, 639] width 206 height 31
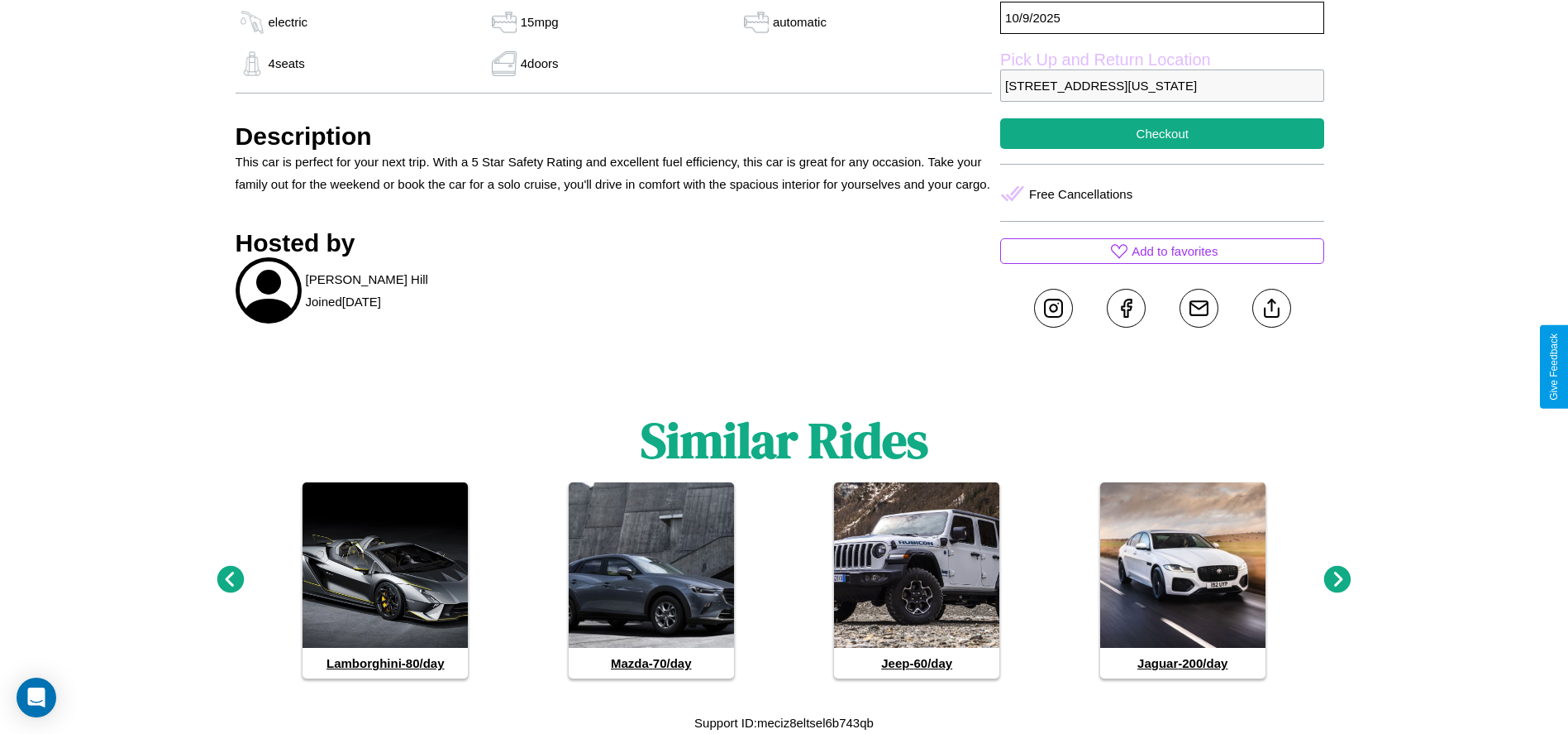
scroll to position [782, 0]
click at [1337, 580] on icon at bounding box center [1338, 580] width 28 height 28
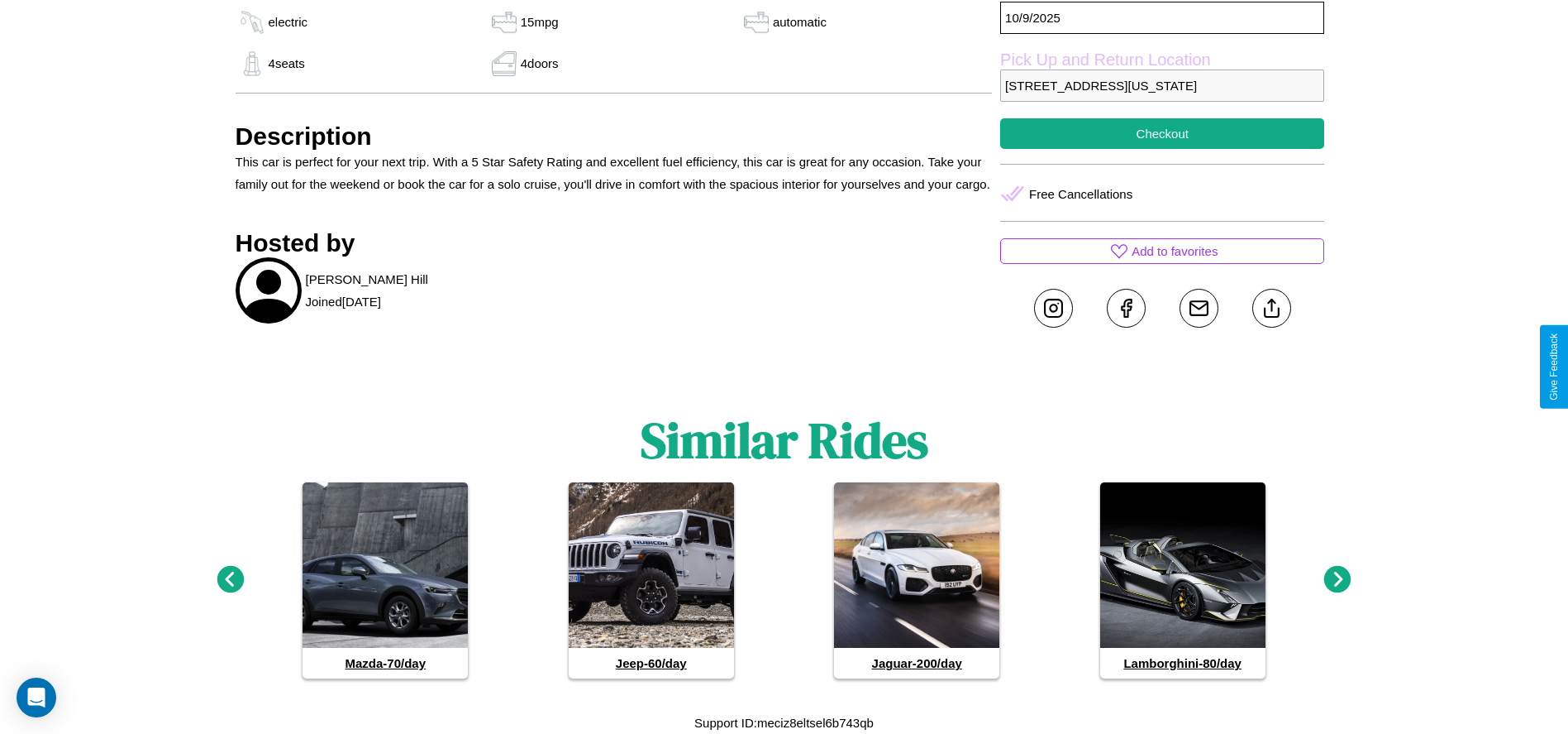
click at [230, 580] on icon at bounding box center [230, 580] width 28 height 28
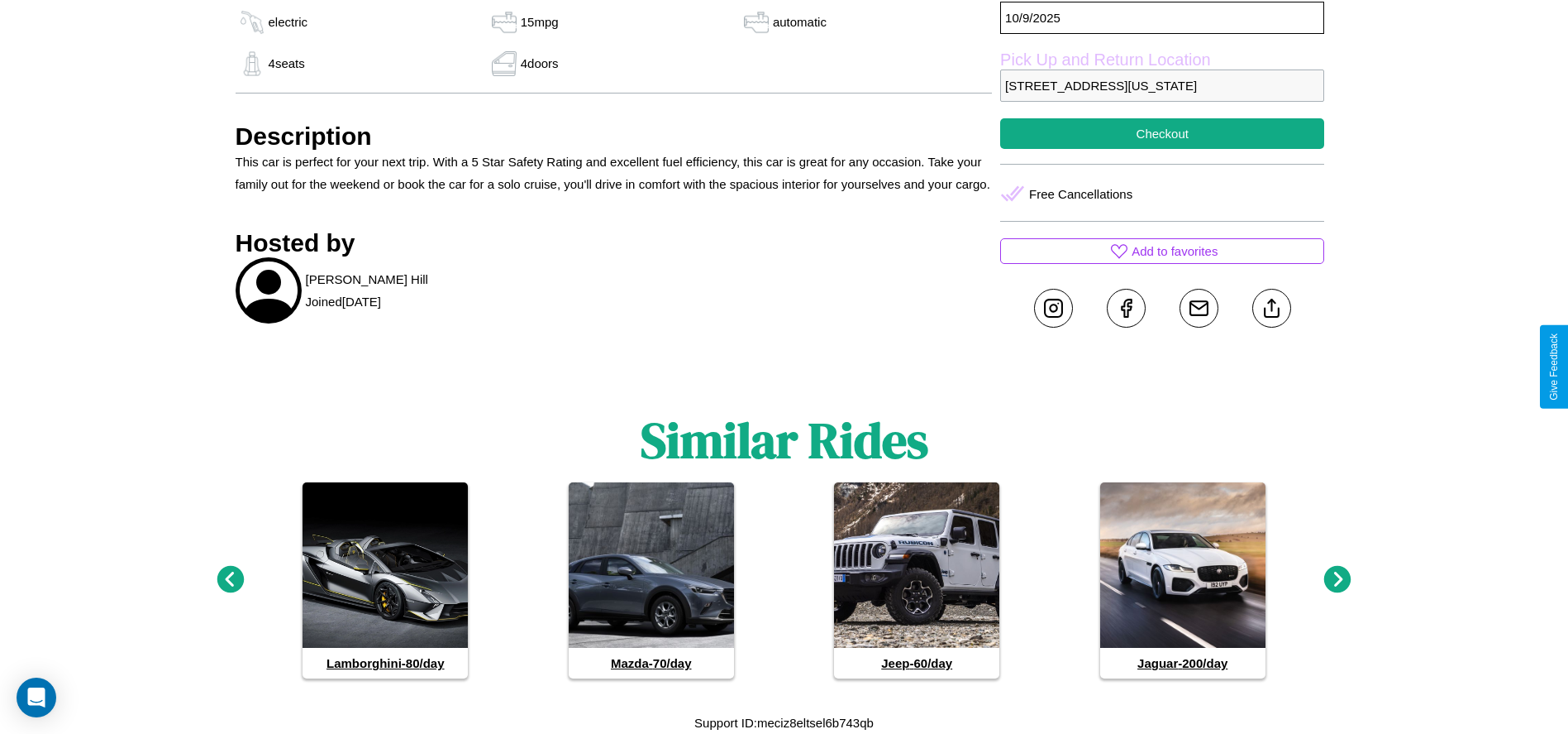
click at [1337, 580] on icon at bounding box center [1338, 580] width 28 height 28
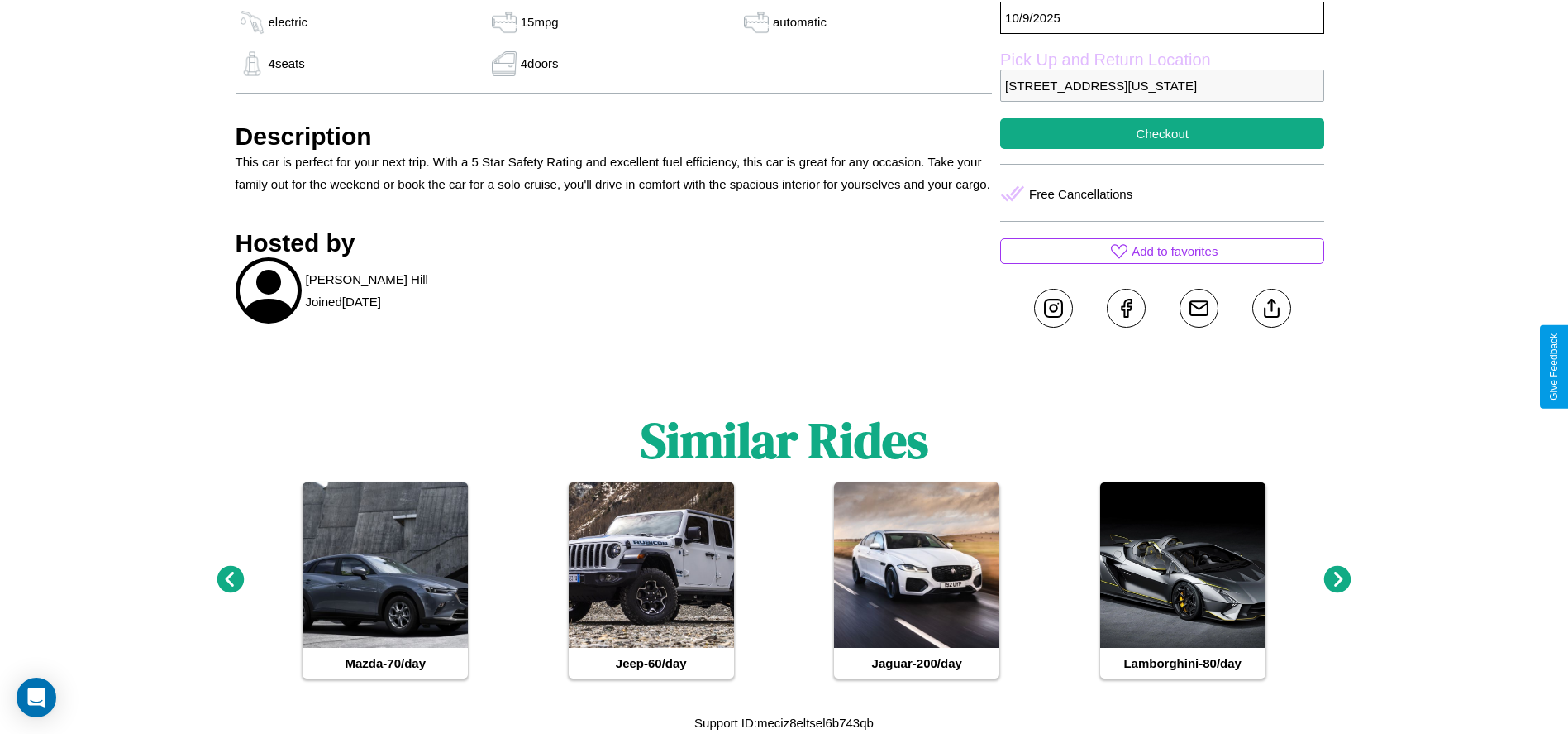
click at [230, 580] on icon at bounding box center [230, 580] width 28 height 28
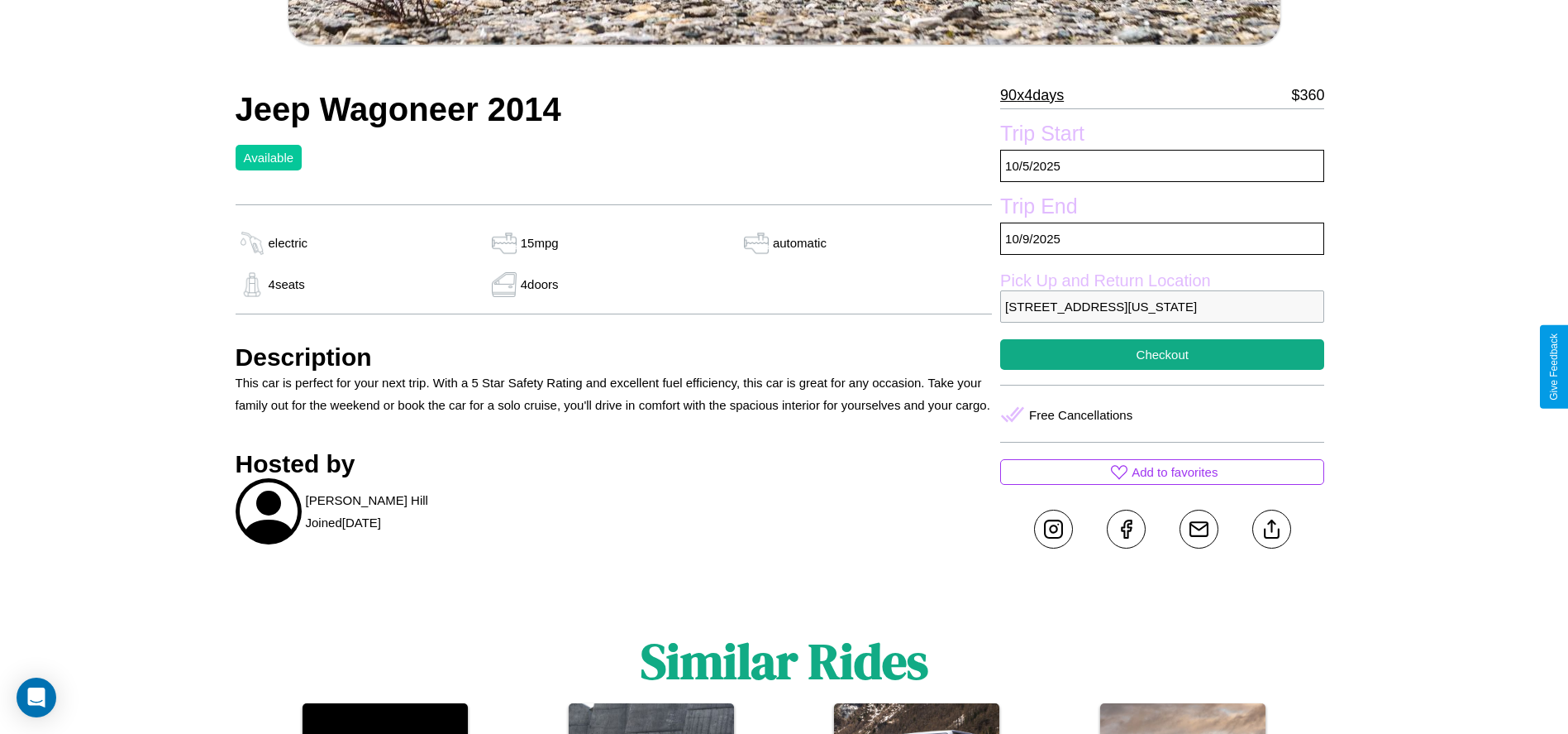
scroll to position [549, 0]
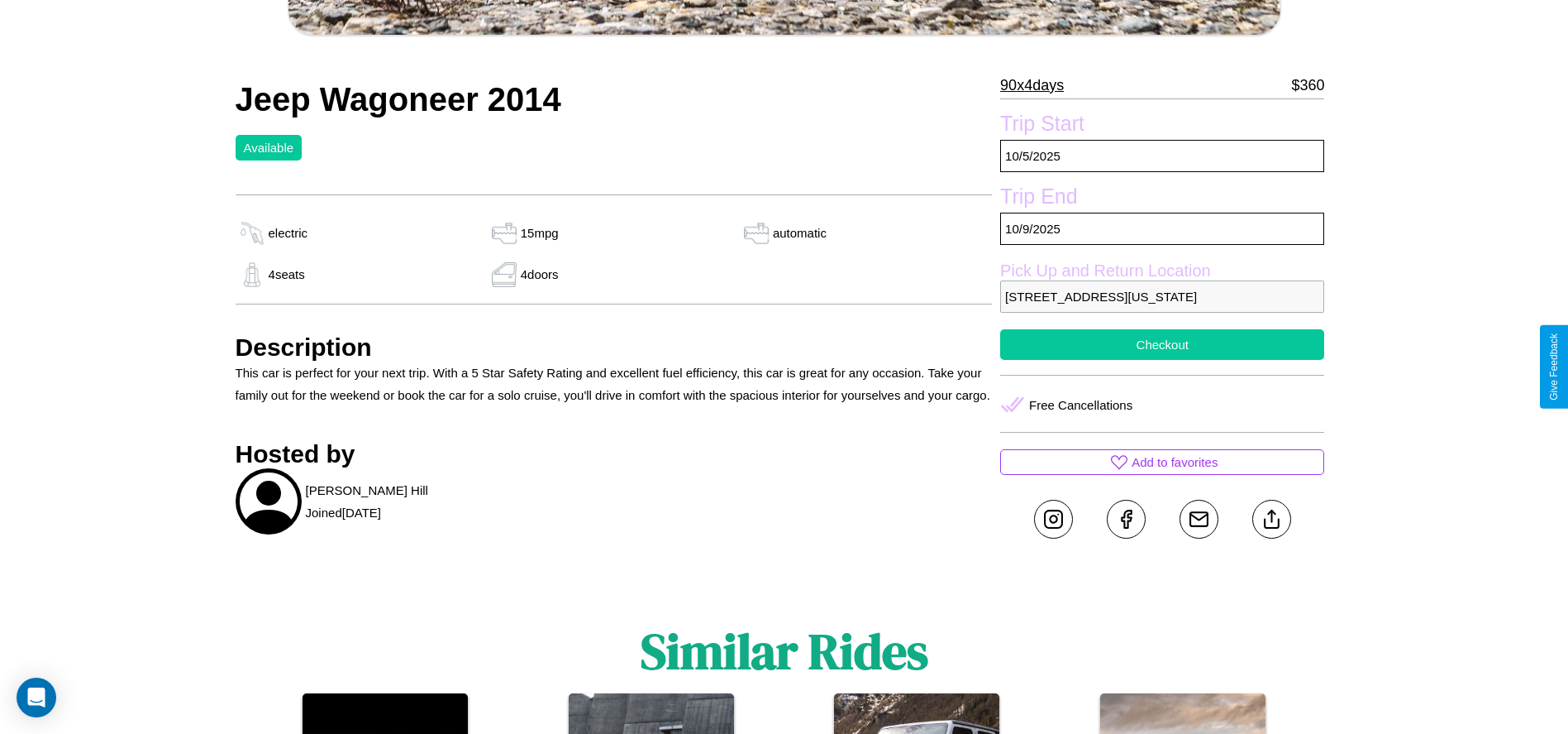
click at [1162, 360] on button "Checkout" at bounding box center [1161, 344] width 324 height 31
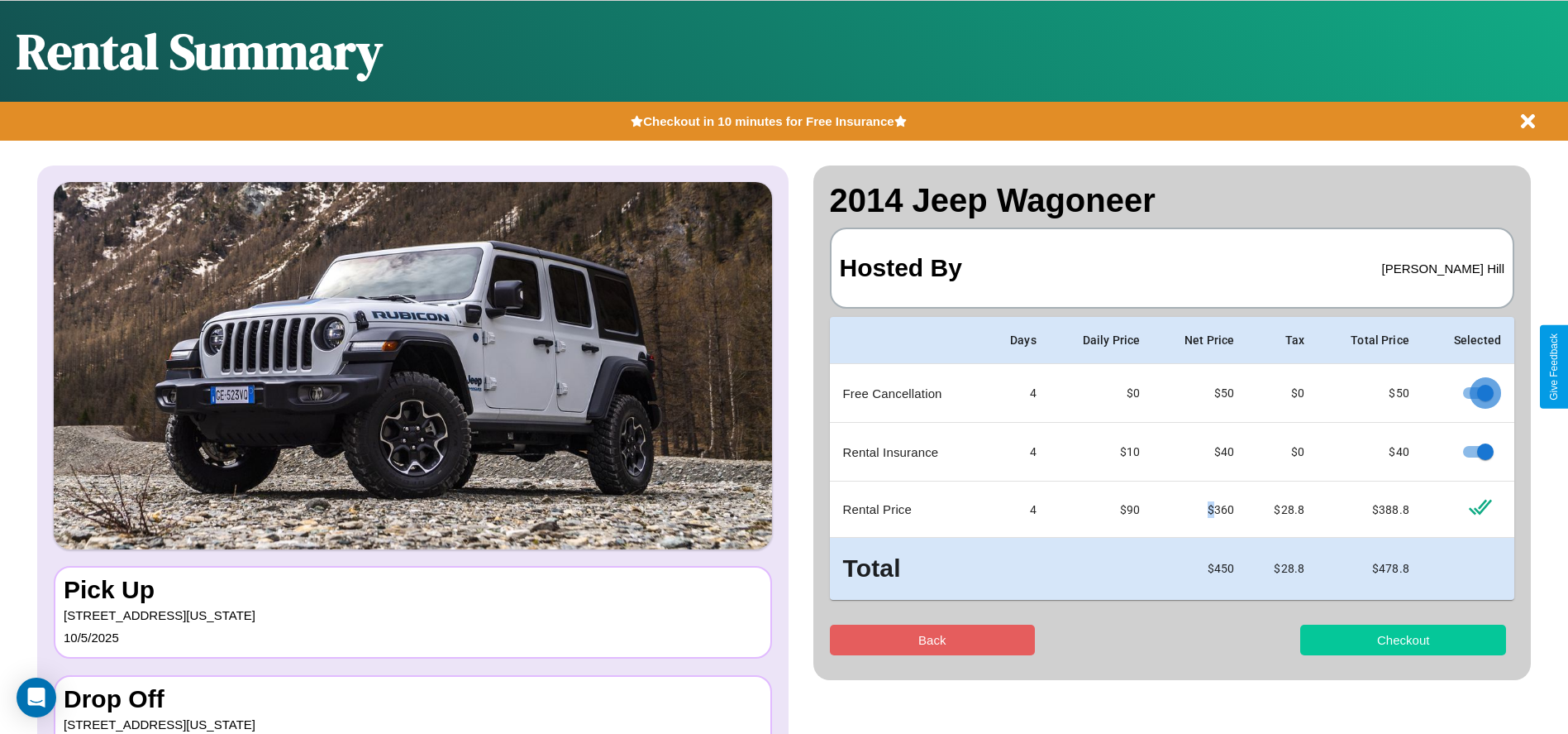
click at [1403, 640] on button "Checkout" at bounding box center [1403, 639] width 206 height 31
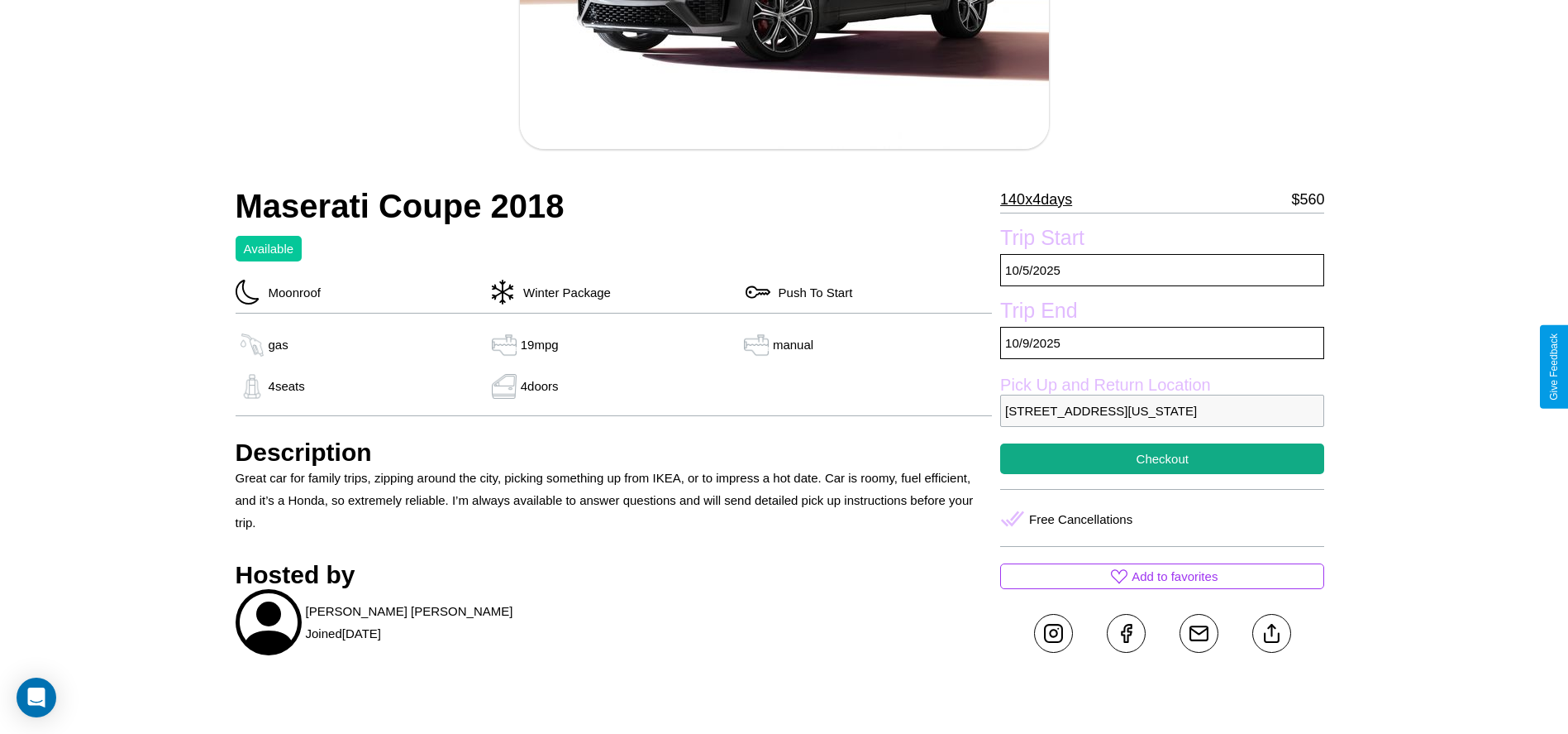
scroll to position [388, 0]
